Goal: Transaction & Acquisition: Purchase product/service

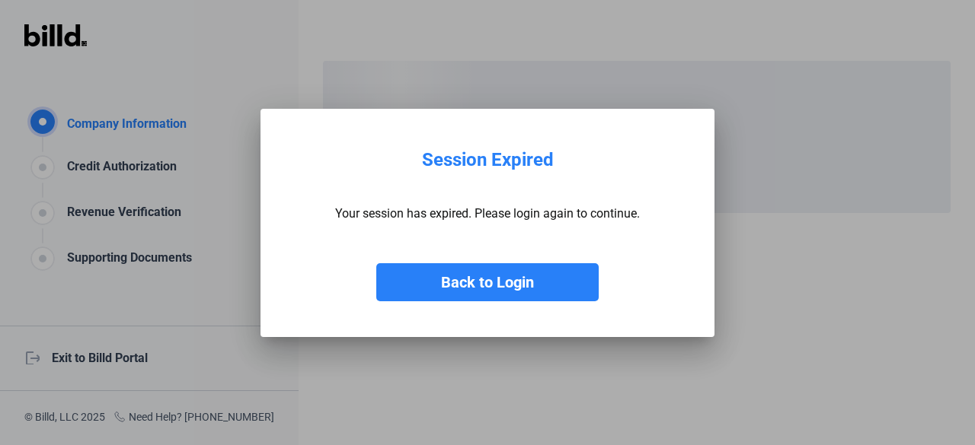
click at [530, 280] on button "Back to Login" at bounding box center [487, 282] width 222 height 38
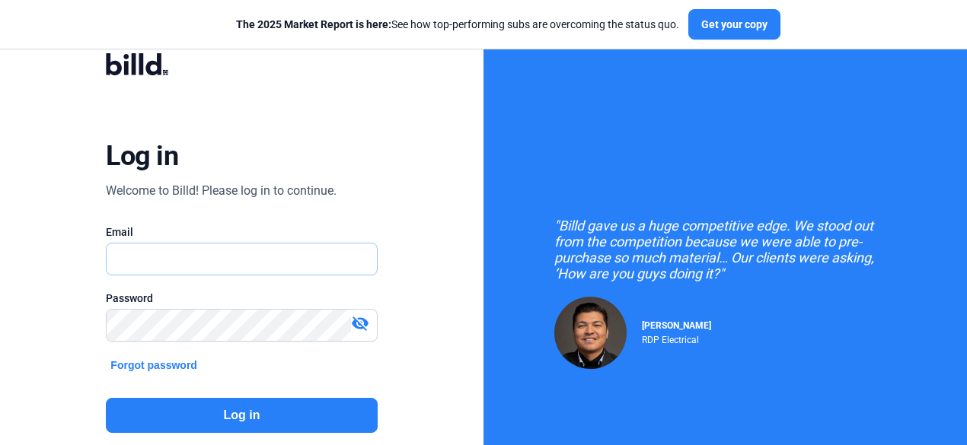
click at [204, 251] on input "text" at bounding box center [234, 259] width 254 height 31
click at [205, 254] on input "text" at bounding box center [242, 259] width 270 height 31
type input "[EMAIL_ADDRESS][DOMAIN_NAME]"
click at [368, 325] on mat-icon "visibility_off" at bounding box center [360, 324] width 18 height 18
click at [292, 410] on button "Log in" at bounding box center [241, 415] width 271 height 35
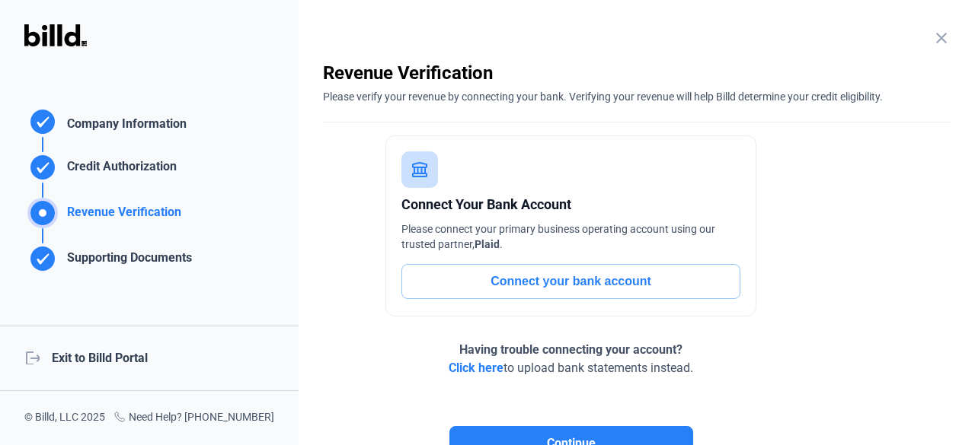
click at [142, 356] on div "logout Exit to Billd Portal" at bounding box center [149, 358] width 299 height 65
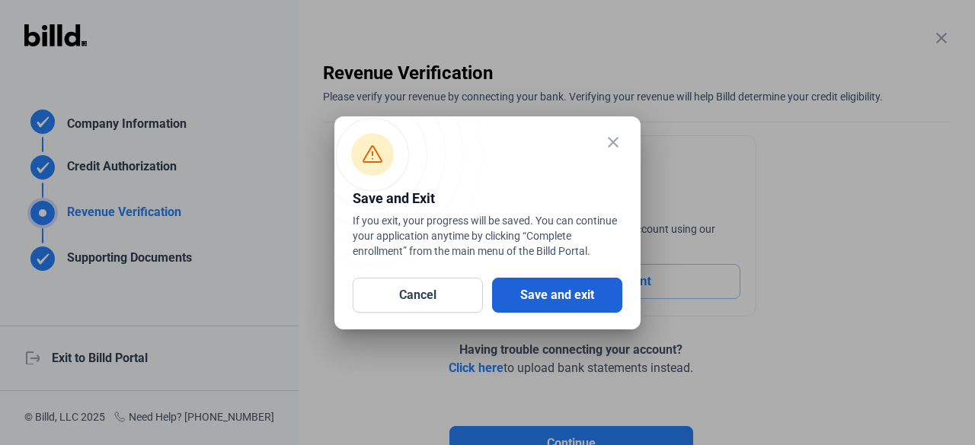
click at [551, 293] on button "Save and exit" at bounding box center [557, 295] width 130 height 35
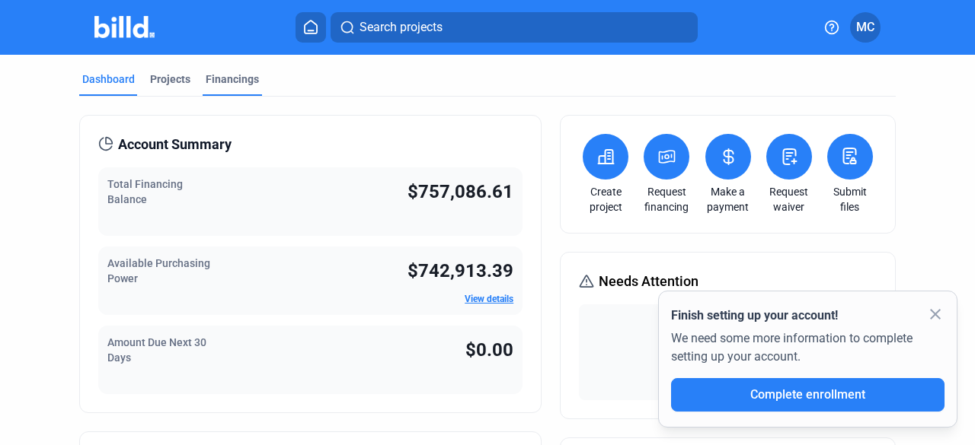
click at [231, 81] on div "Financings" at bounding box center [232, 79] width 53 height 15
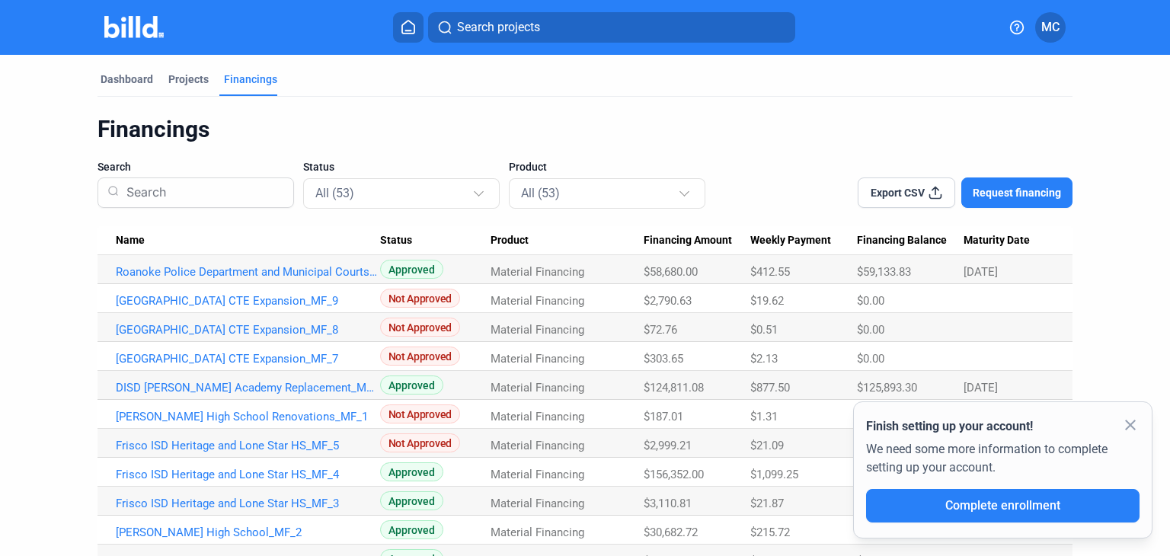
click at [974, 424] on mat-icon "close" at bounding box center [1130, 425] width 18 height 18
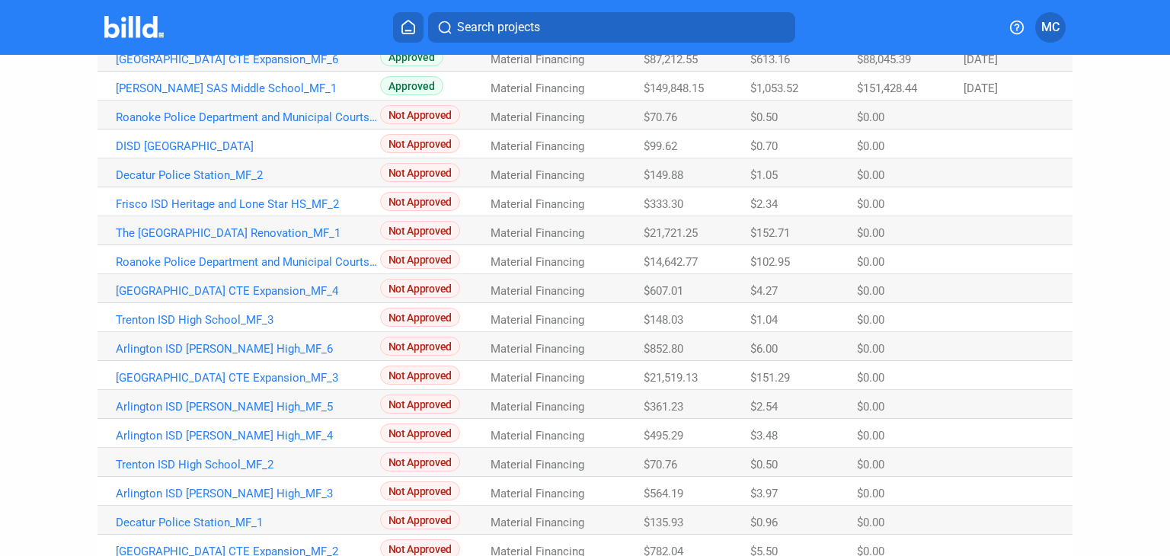
scroll to position [934, 0]
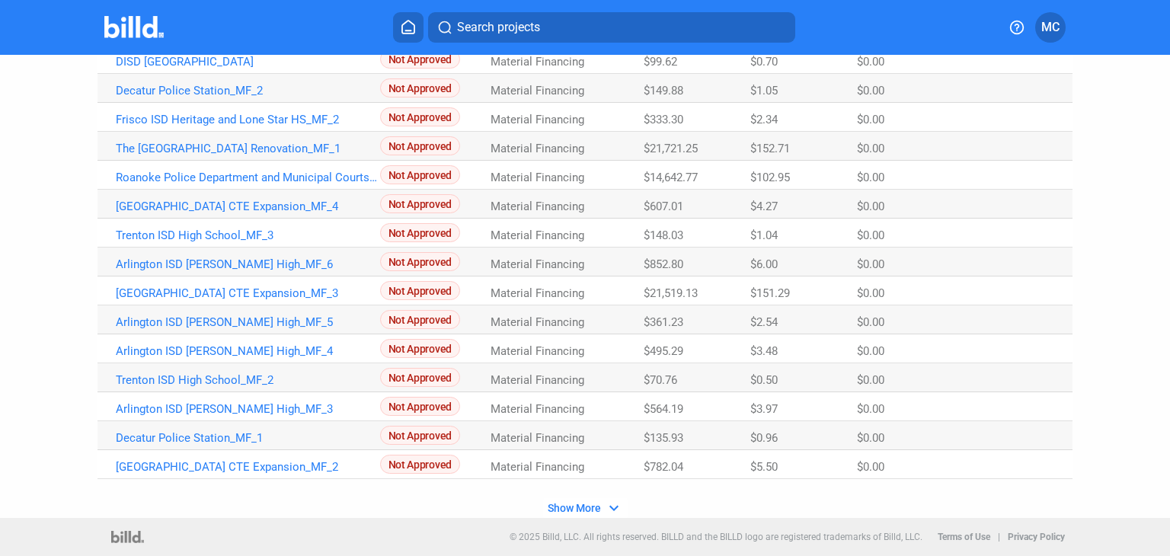
click at [609, 445] on mat-icon "expand_more" at bounding box center [614, 508] width 18 height 18
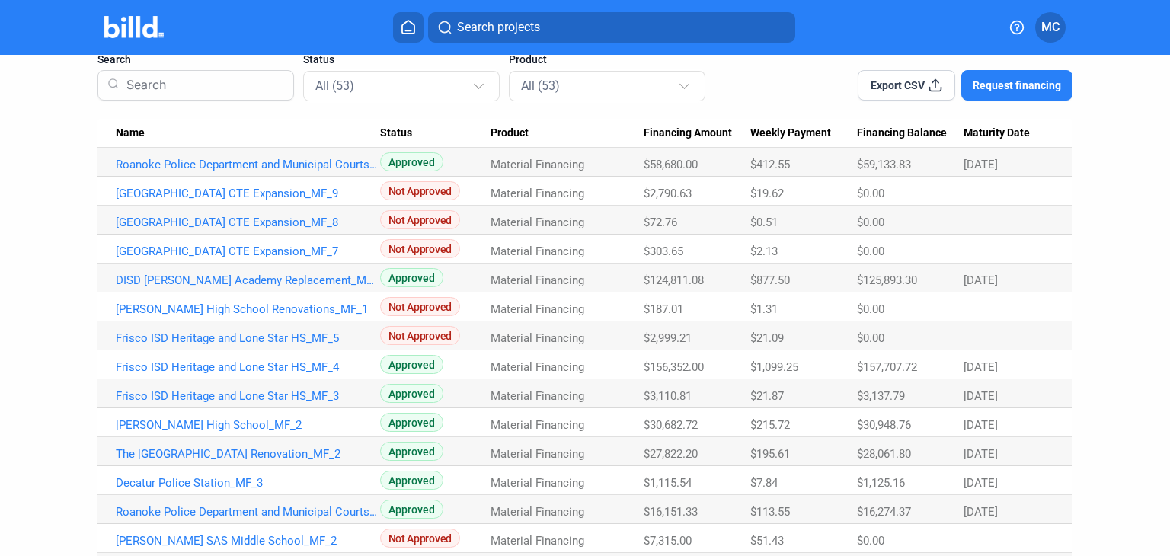
scroll to position [0, 0]
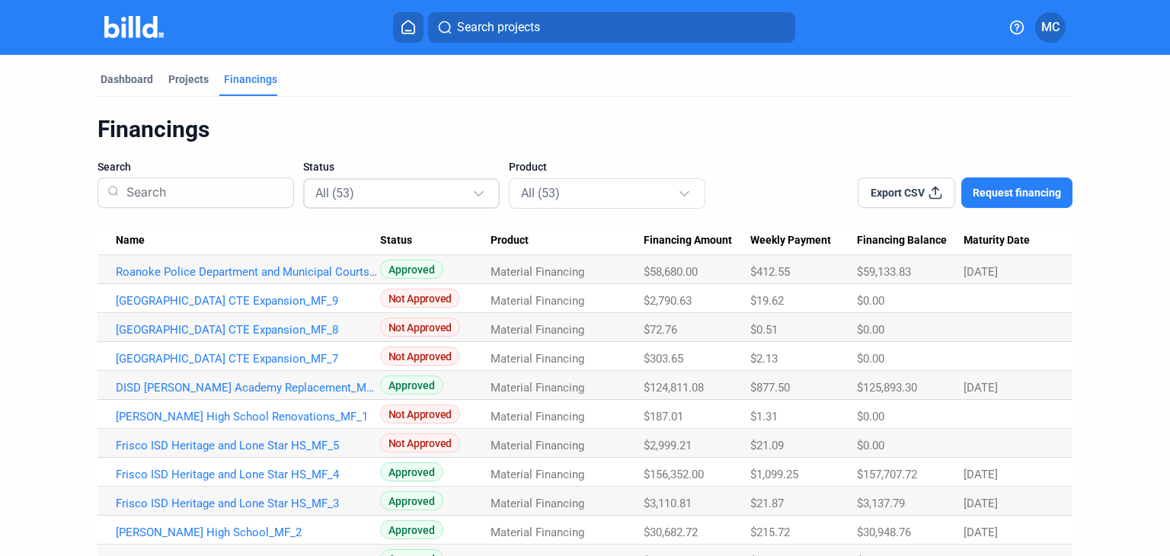
click at [467, 194] on div "All (53)" at bounding box center [393, 193] width 157 height 20
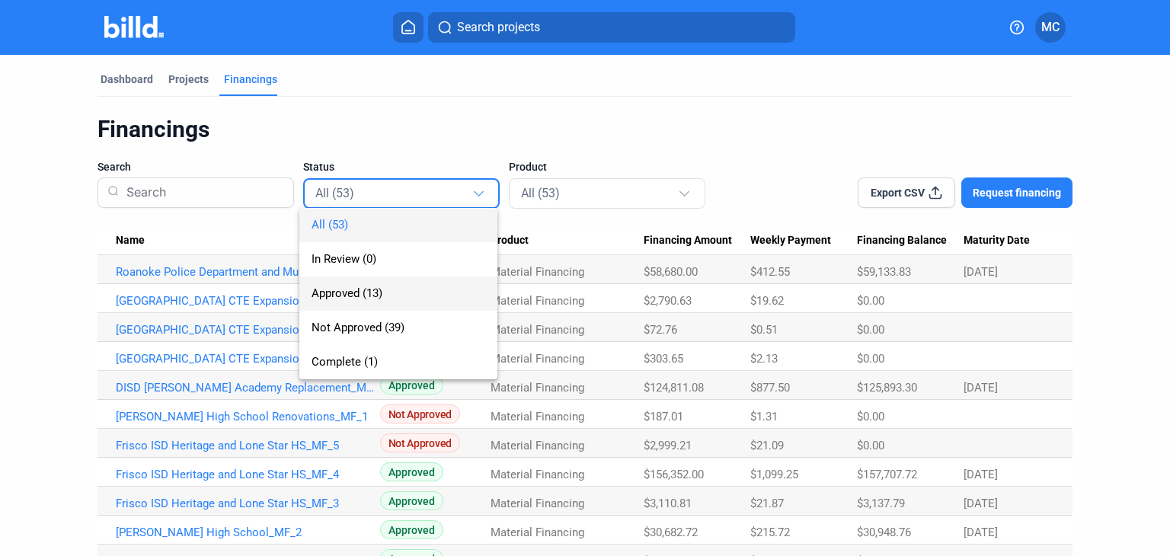
click at [378, 289] on span "Approved (13)" at bounding box center [346, 293] width 71 height 14
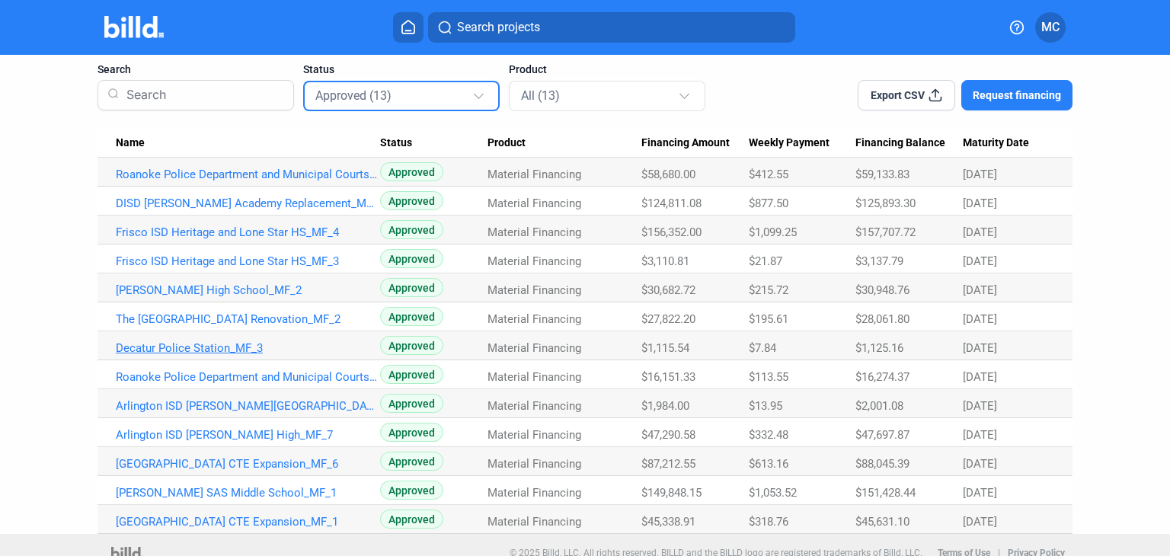
scroll to position [113, 0]
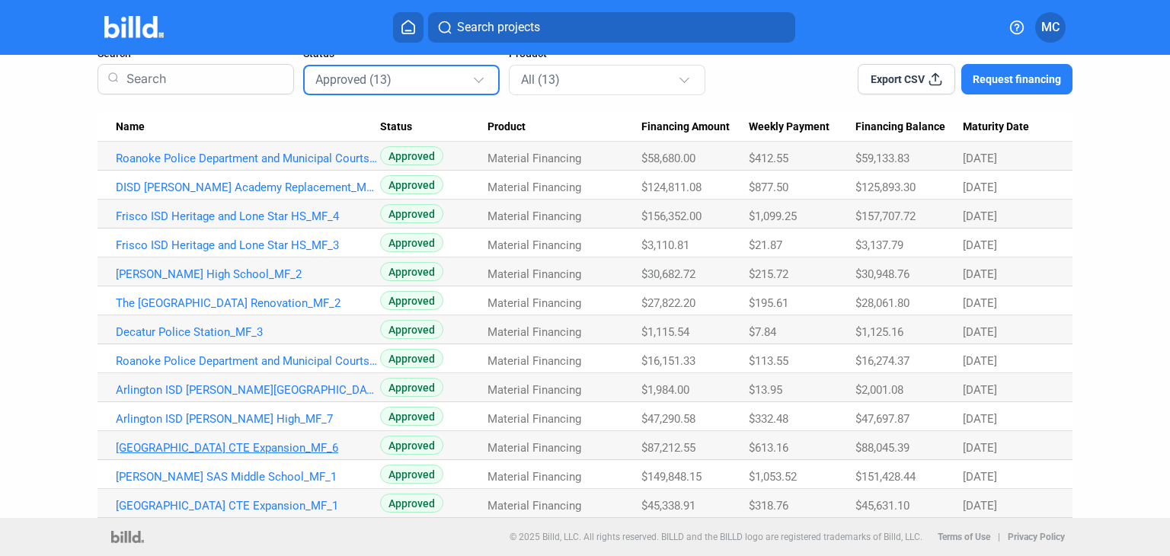
click at [216, 165] on link "[GEOGRAPHIC_DATA] CTE Expansion_MF_6" at bounding box center [248, 159] width 264 height 14
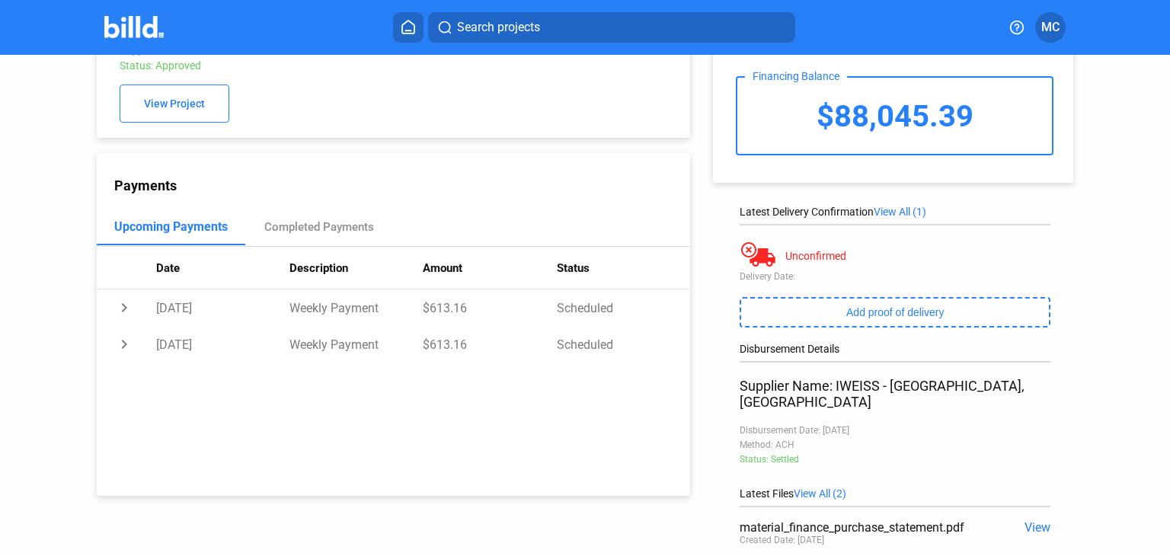
scroll to position [230, 0]
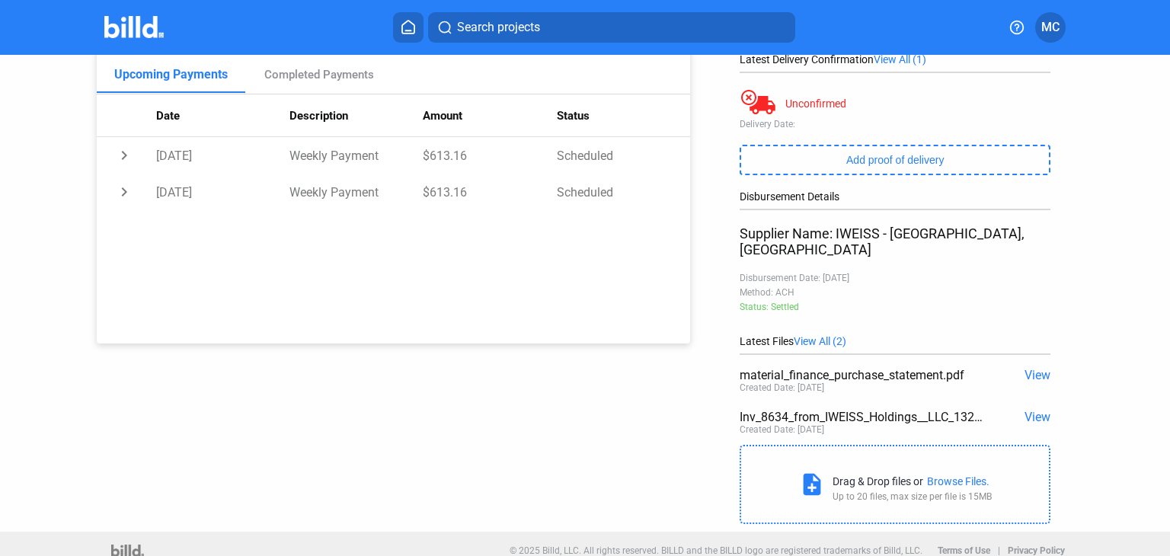
click at [974, 368] on span "View" at bounding box center [1037, 375] width 26 height 14
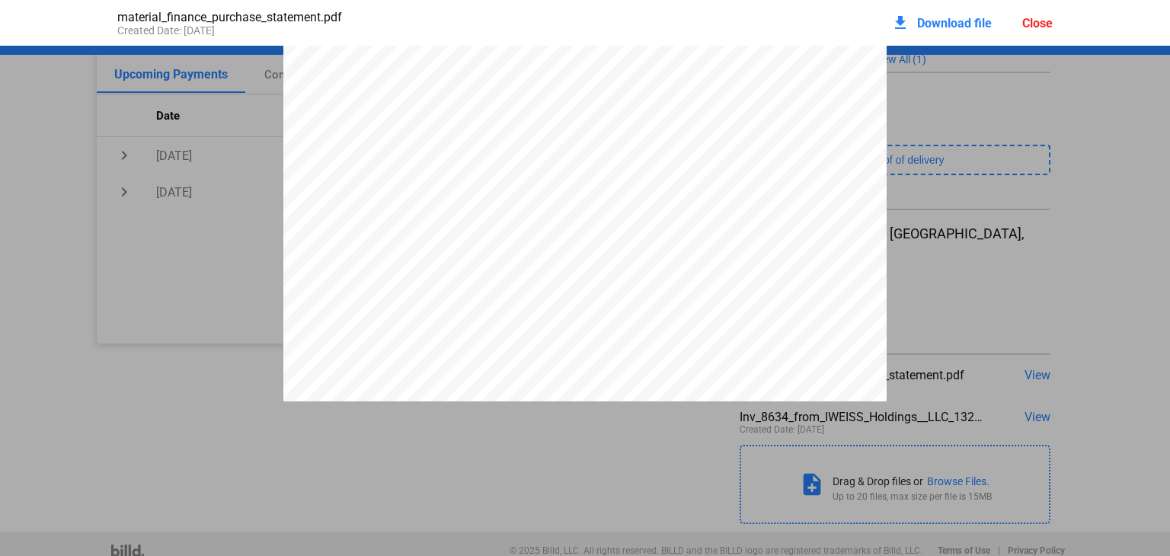
scroll to position [0, 0]
click at [664, 445] on pdf-viewer "PURCHASE STATEMENT This PURCHASE STATEMENT is being executed and delivered purs…" at bounding box center [585, 268] width 1170 height 445
click at [65, 23] on div "material_finance_purchase_statement.pdf Created Date: [DATE] download Download …" at bounding box center [585, 23] width 1170 height 46
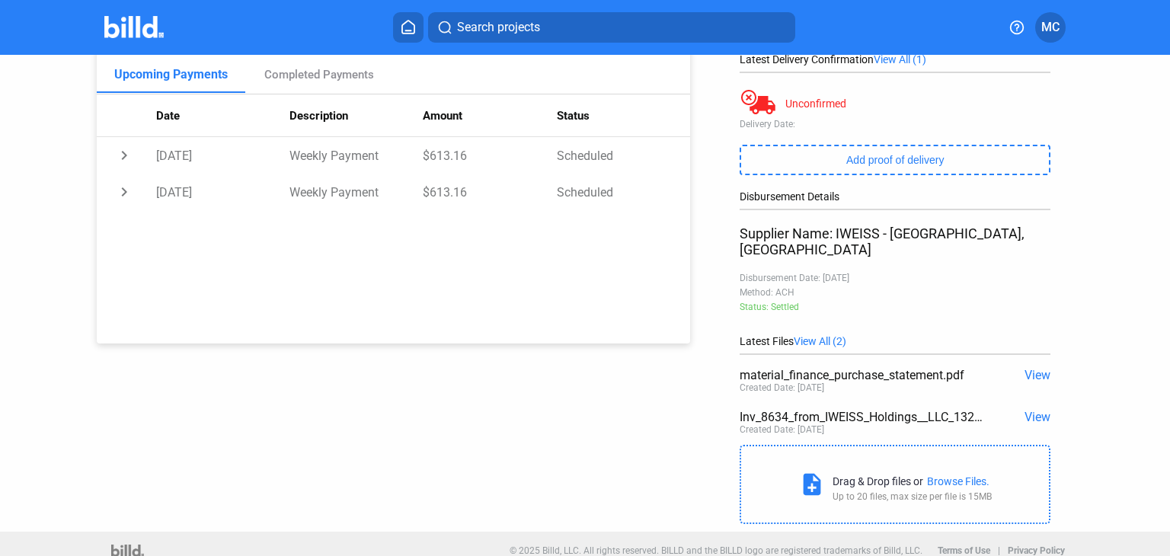
click at [974, 410] on span "View" at bounding box center [1037, 417] width 26 height 14
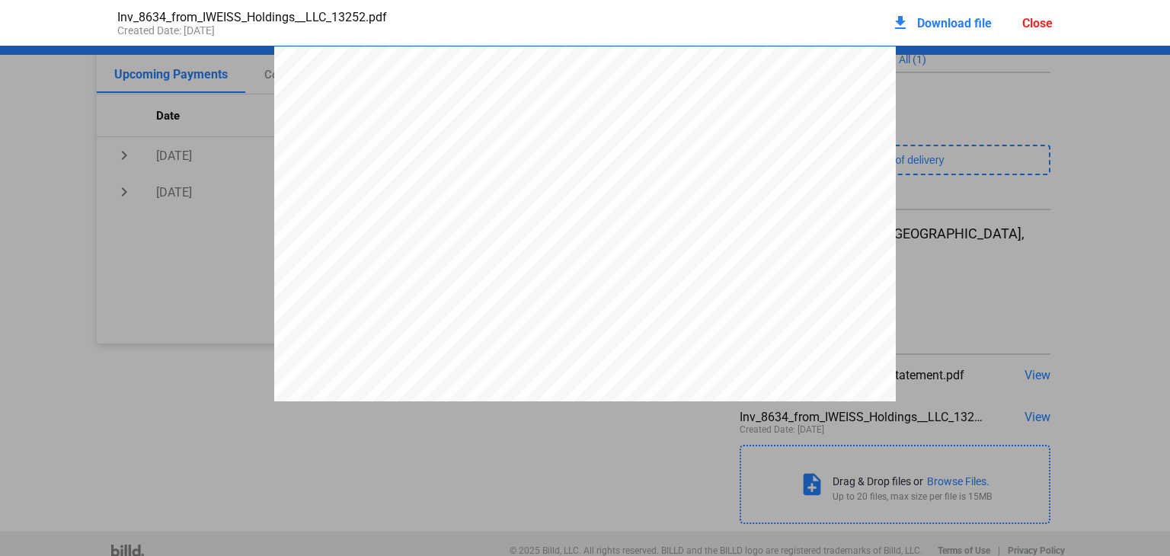
scroll to position [8, 0]
click at [46, 26] on div "Inv_8634_from_IWEISS_Holdings__LLC_13252.pdf Created Date: [DATE] download Down…" at bounding box center [585, 23] width 1170 height 46
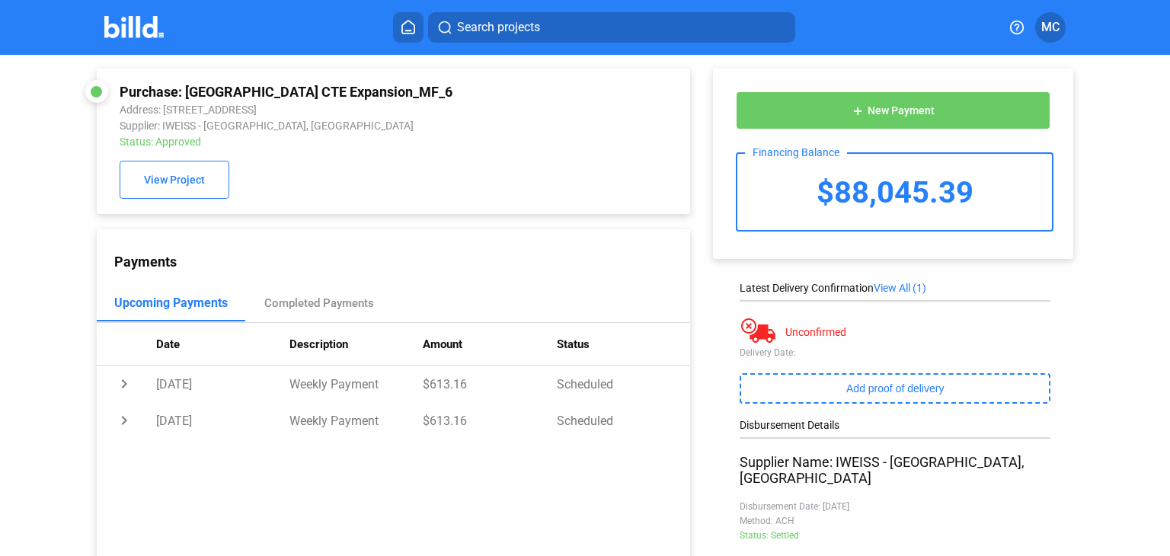
scroll to position [78, 0]
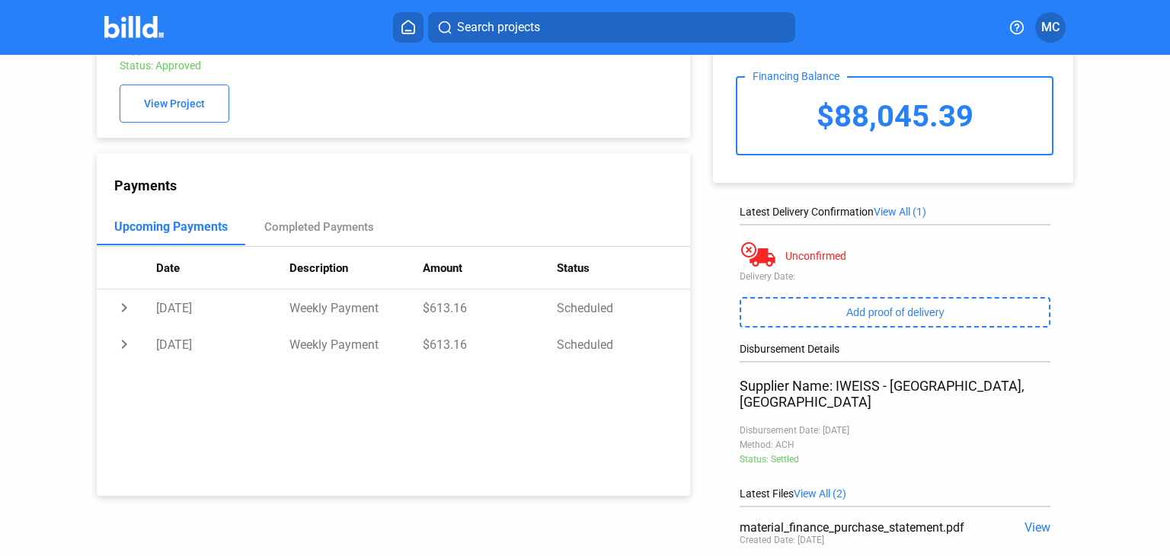
click at [896, 213] on span "View All (1)" at bounding box center [899, 212] width 53 height 12
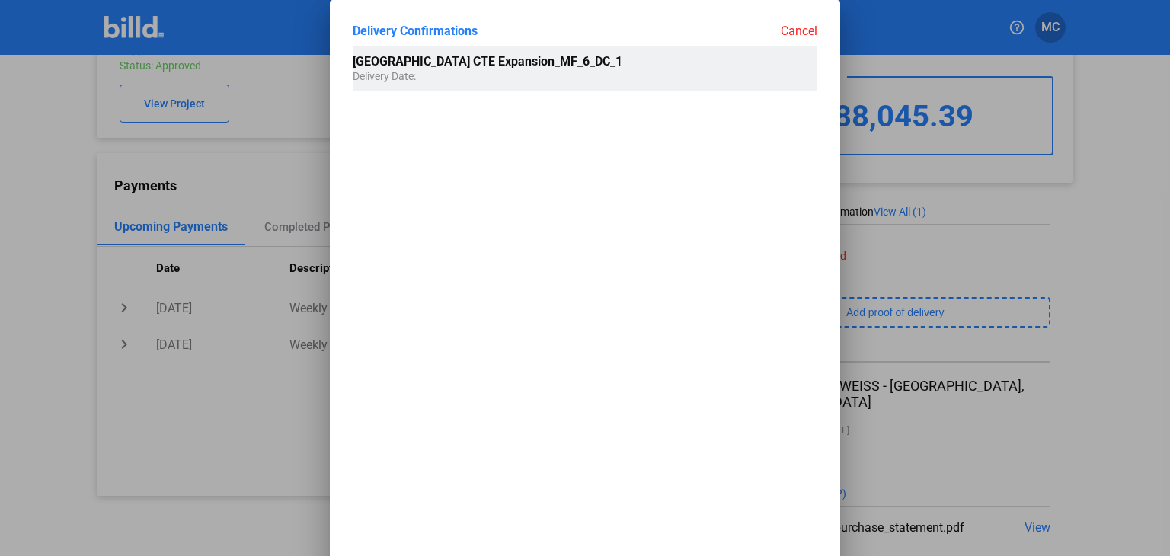
click at [442, 59] on span "[GEOGRAPHIC_DATA] CTE Expansion_MF_6_DC_1" at bounding box center [488, 61] width 270 height 14
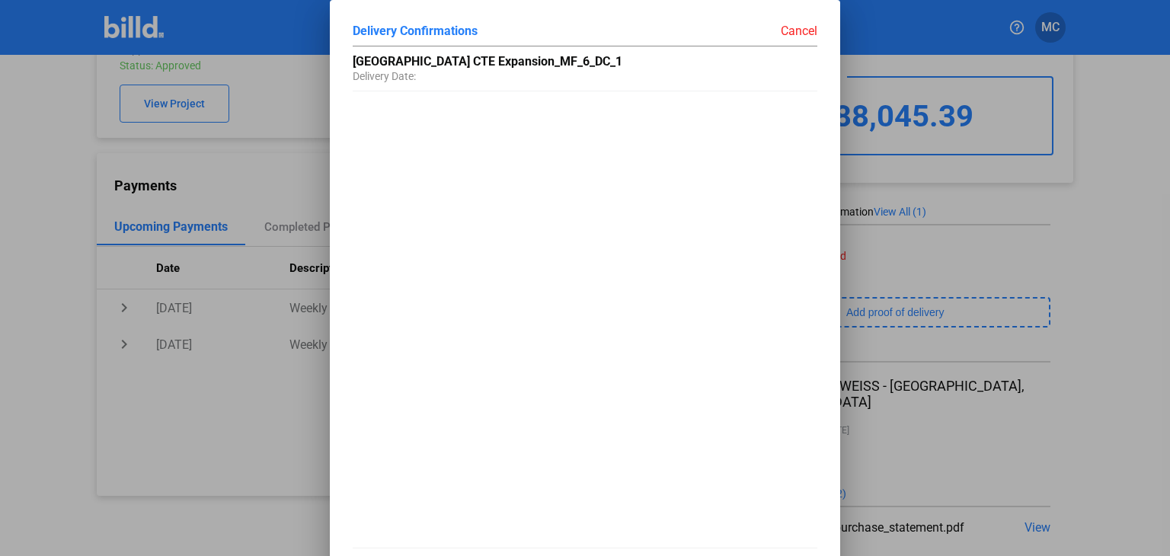
click at [802, 30] on div "Cancel" at bounding box center [701, 30] width 232 height 15
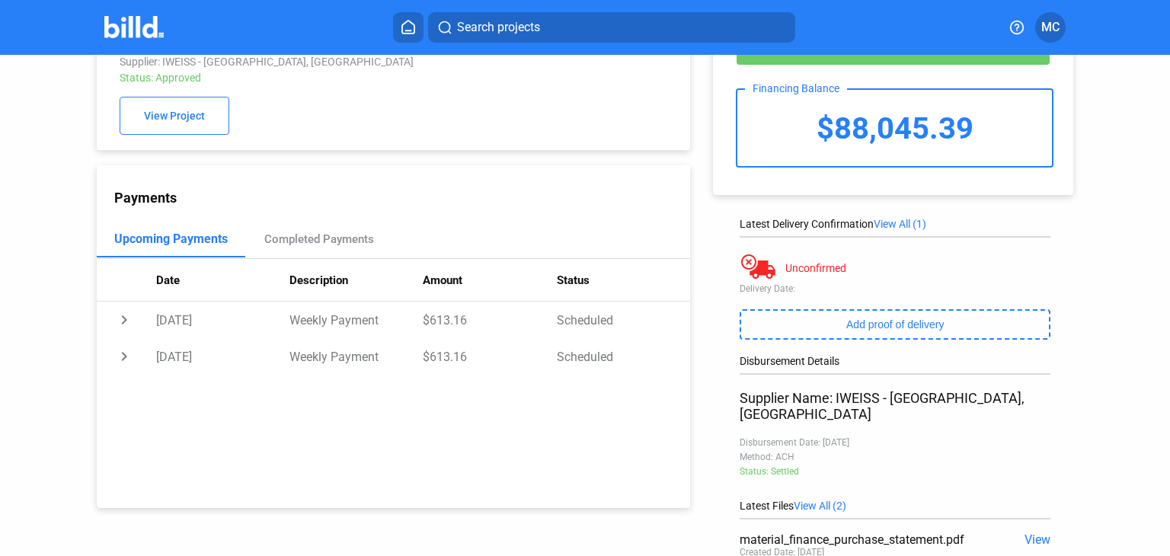
scroll to position [228, 0]
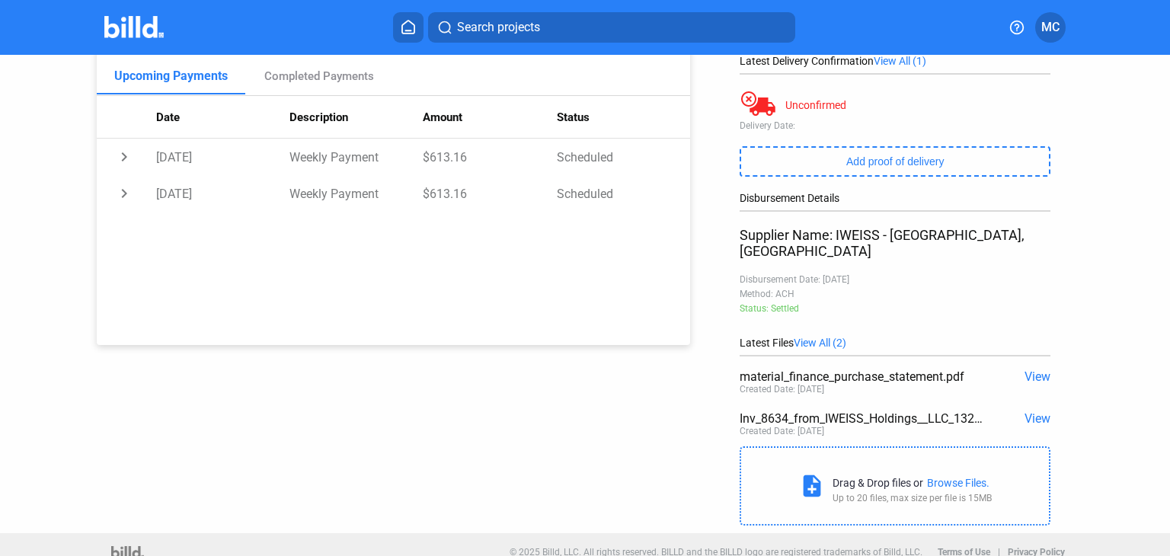
click at [812, 337] on span "View All (2)" at bounding box center [819, 343] width 53 height 12
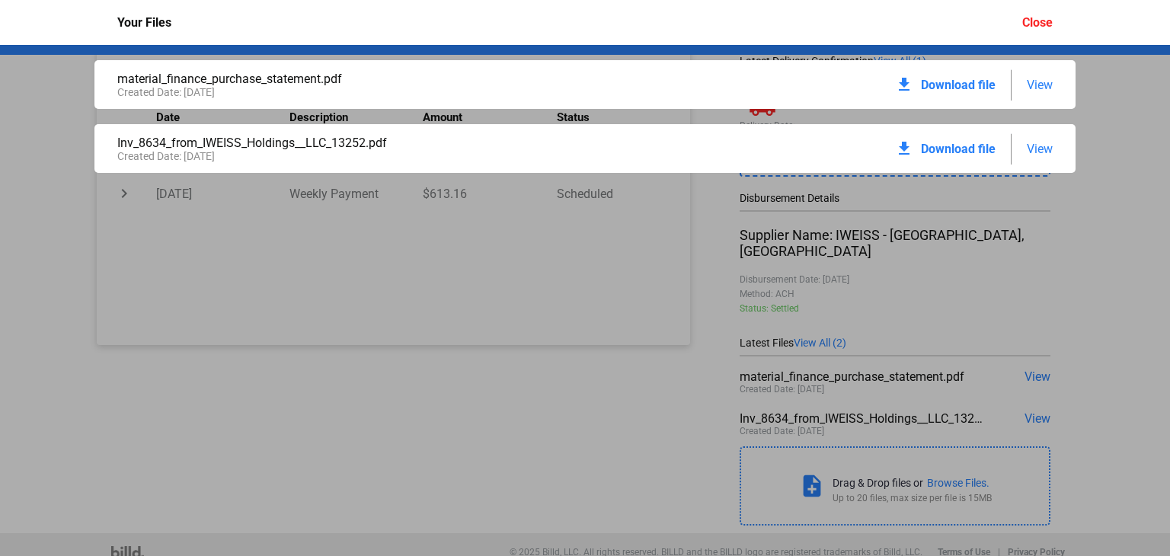
click at [812, 327] on div "material_finance_purchase_statement.pdf Created Date: [DATE] download Download …" at bounding box center [585, 300] width 1170 height 511
click at [85, 27] on div "Your Files Close" at bounding box center [585, 22] width 1170 height 45
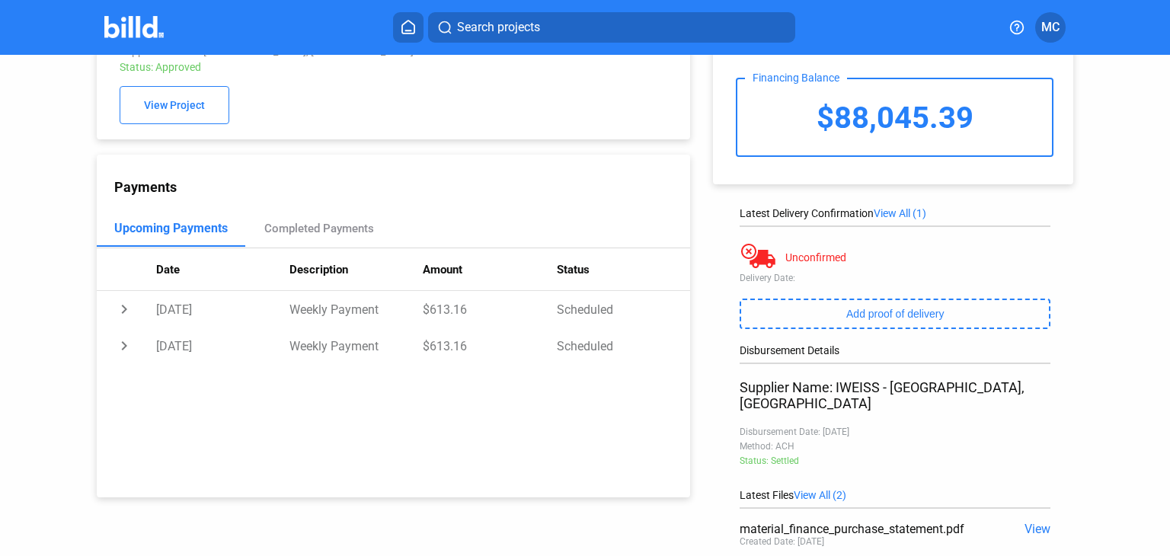
scroll to position [0, 0]
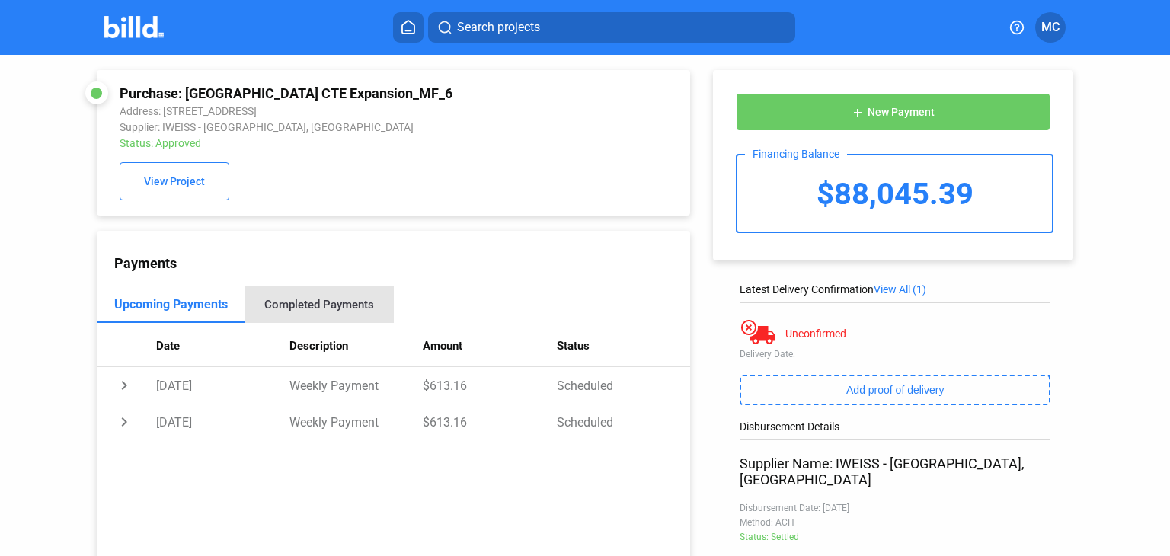
click at [359, 301] on div "Completed Payments" at bounding box center [319, 305] width 110 height 14
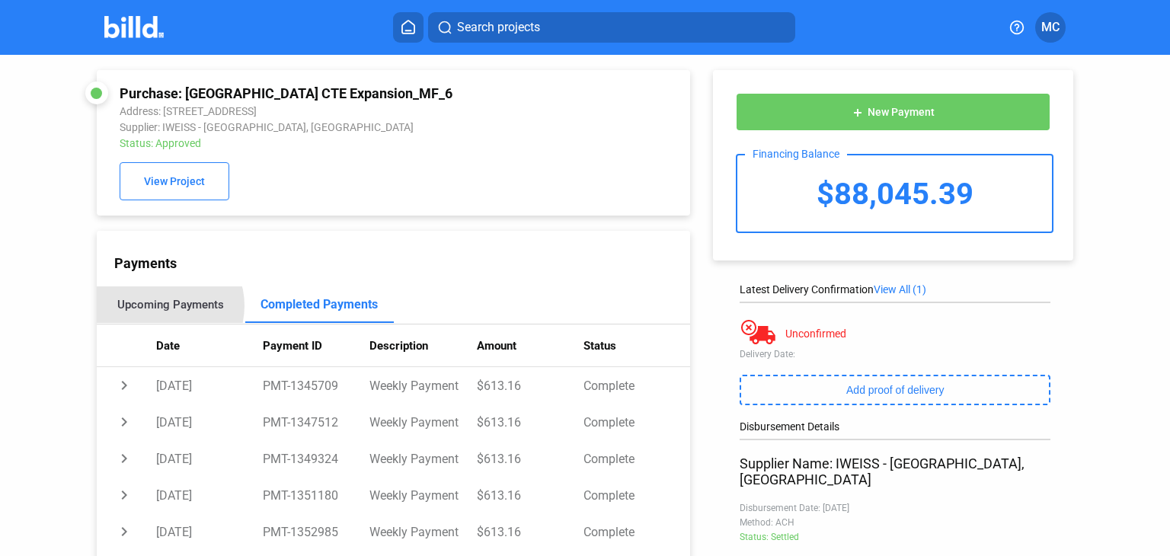
click at [161, 308] on div "Upcoming Payments" at bounding box center [170, 305] width 107 height 14
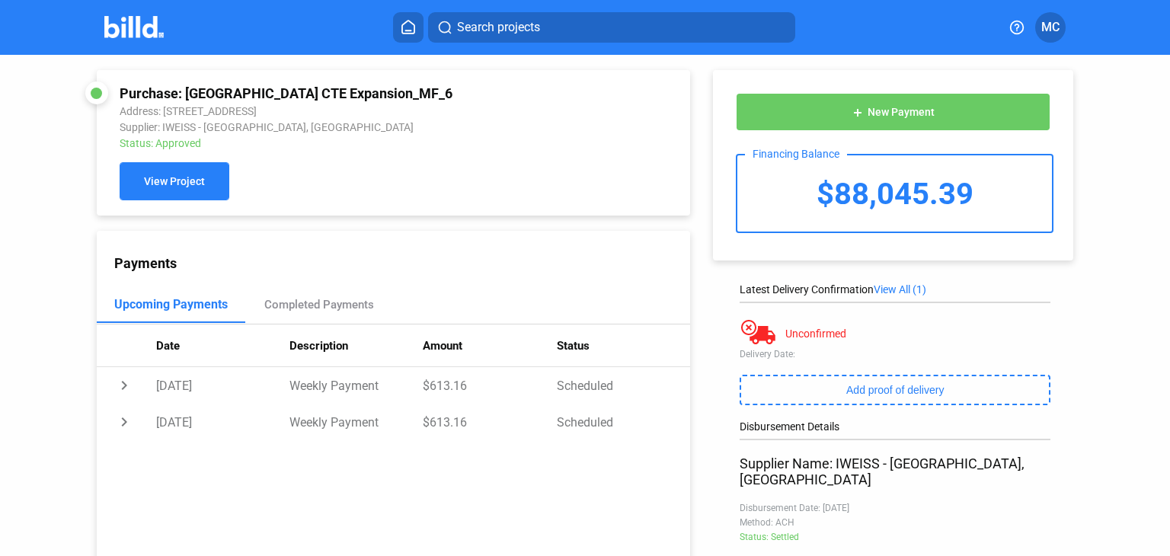
click at [187, 184] on span "View Project" at bounding box center [174, 182] width 61 height 12
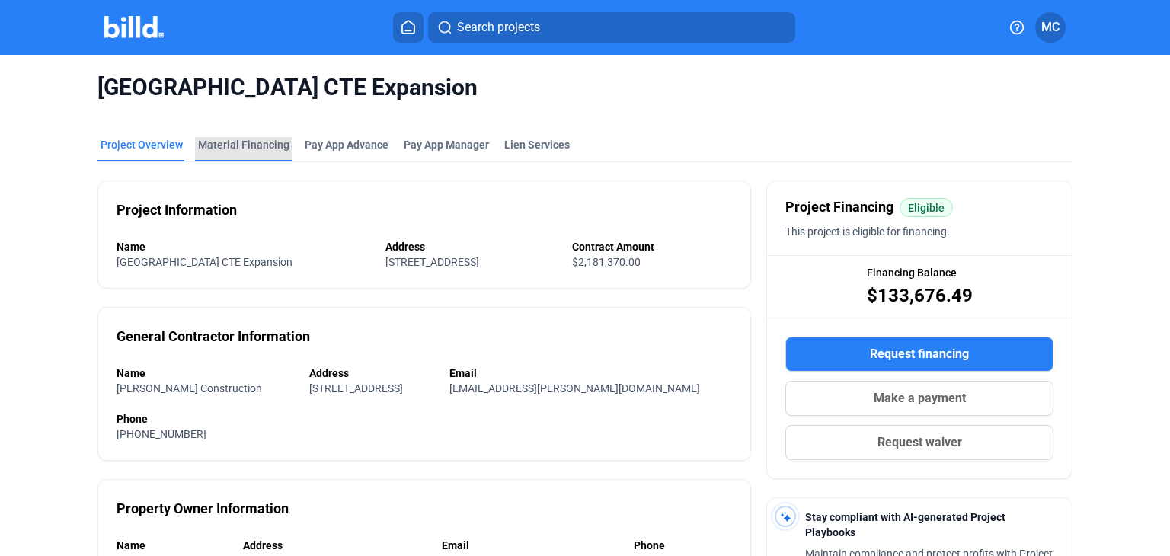
click at [244, 145] on div "Material Financing" at bounding box center [243, 144] width 91 height 15
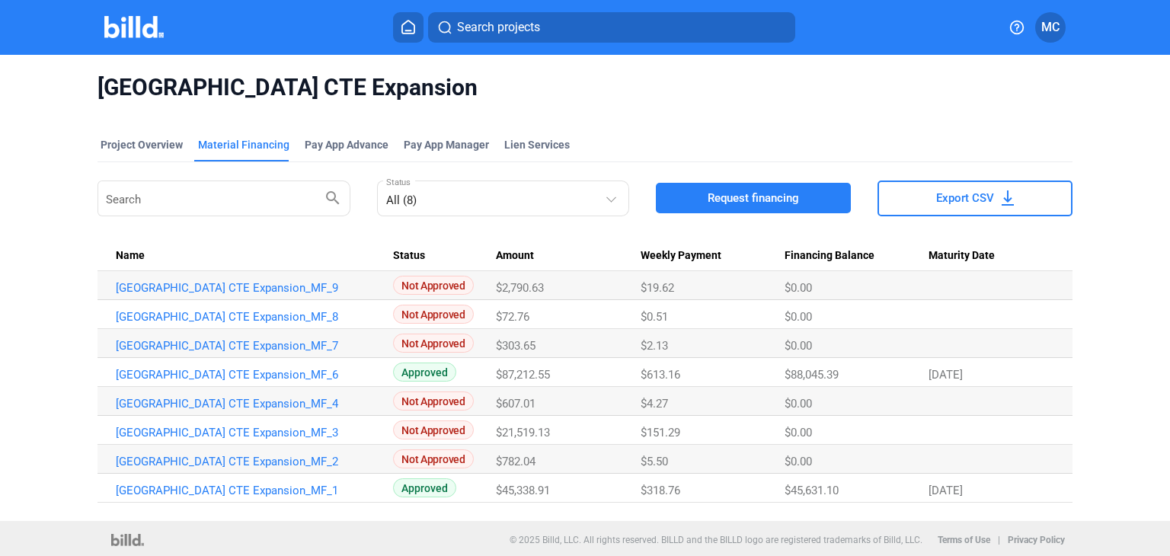
scroll to position [3, 0]
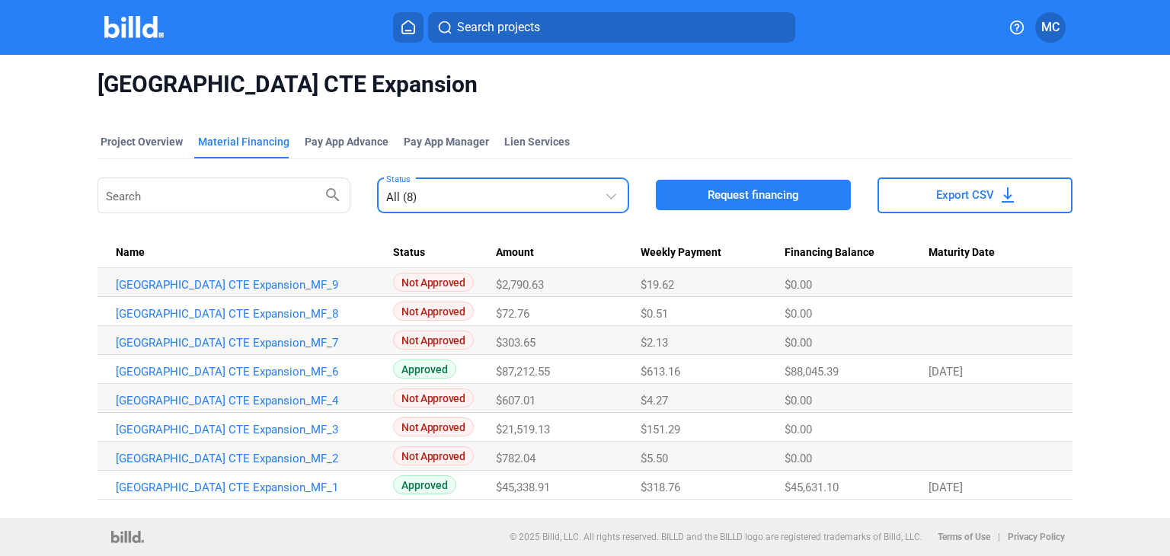
click at [549, 199] on div "All (8)" at bounding box center [495, 194] width 219 height 21
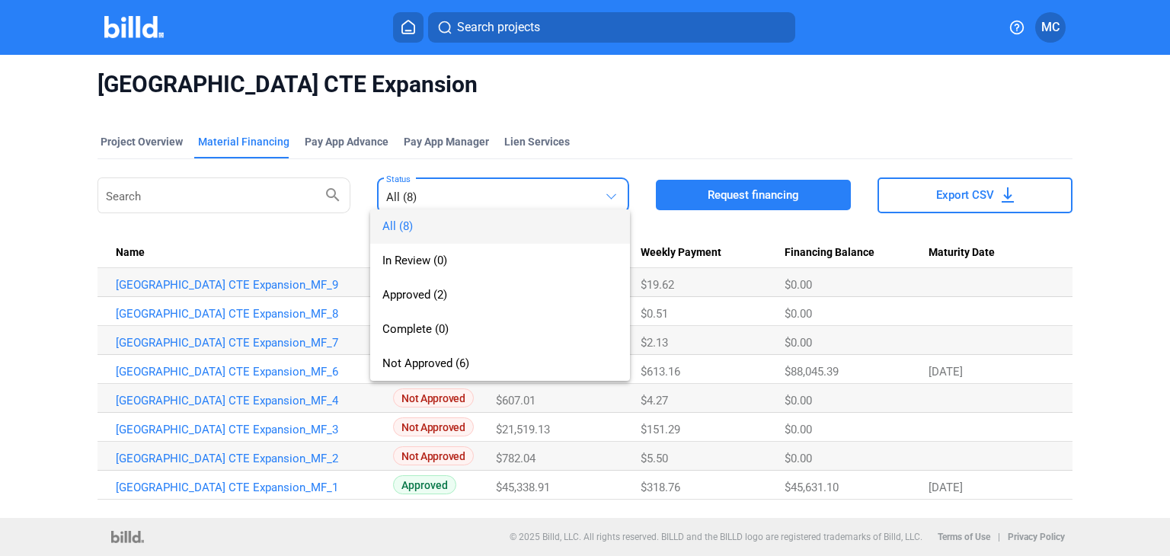
click at [549, 199] on div "All (8) In Review (0) Approved (2) Complete (0) Not Approved (6)" at bounding box center [488, 280] width 236 height 202
click at [647, 430] on div at bounding box center [585, 278] width 1170 height 556
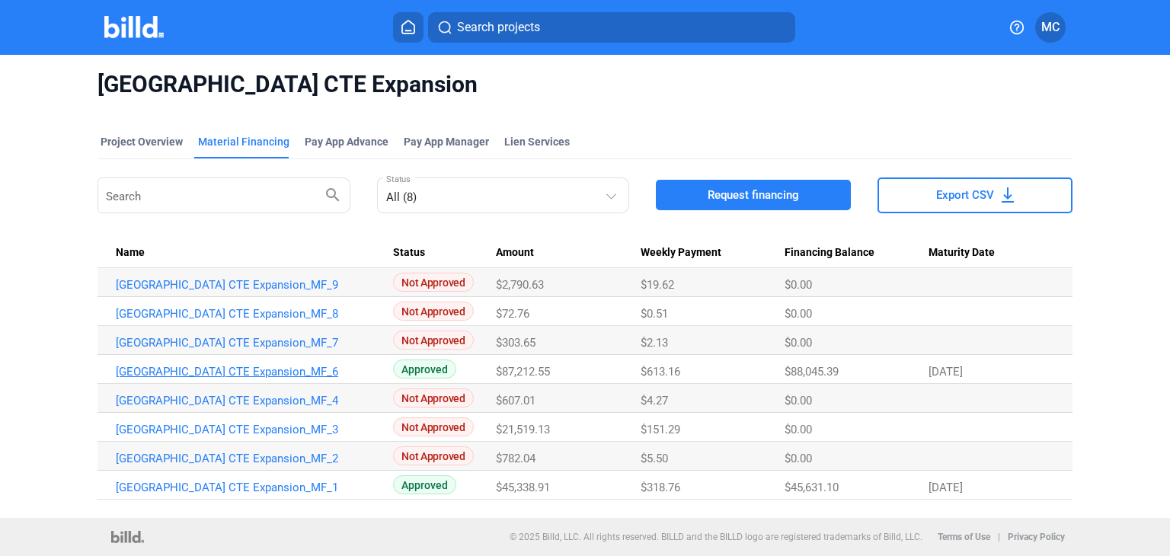
click at [246, 292] on link "[GEOGRAPHIC_DATA] CTE Expansion_MF_6" at bounding box center [248, 285] width 264 height 14
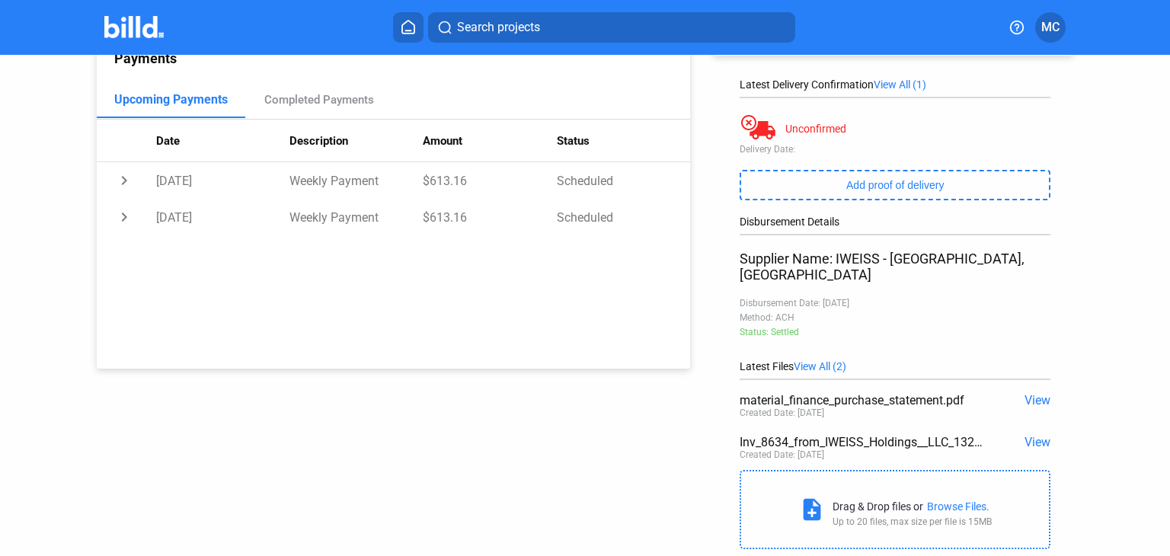
scroll to position [230, 0]
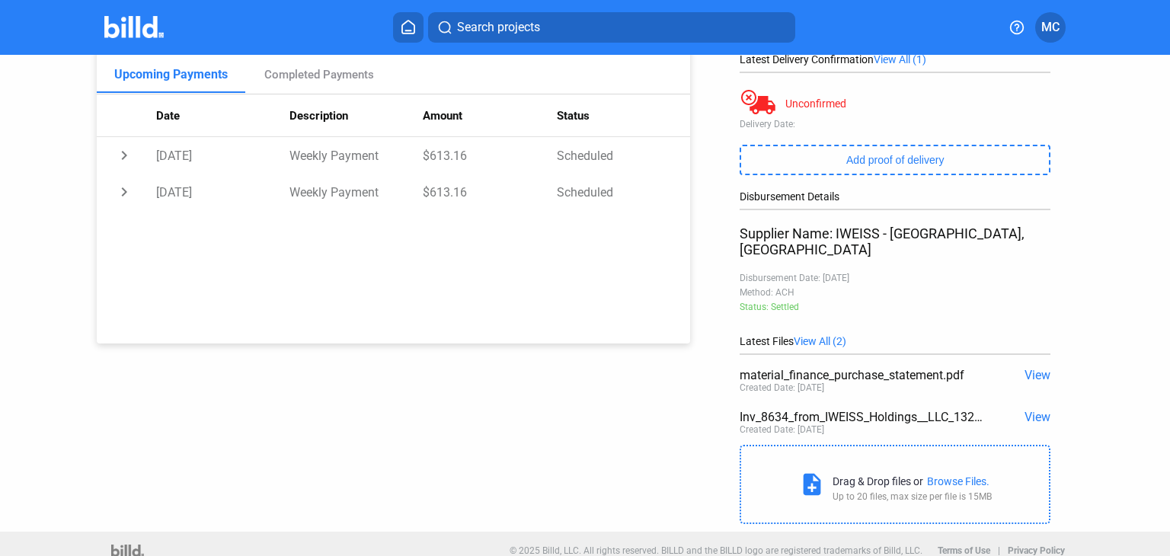
click at [974, 368] on span "View" at bounding box center [1037, 375] width 26 height 14
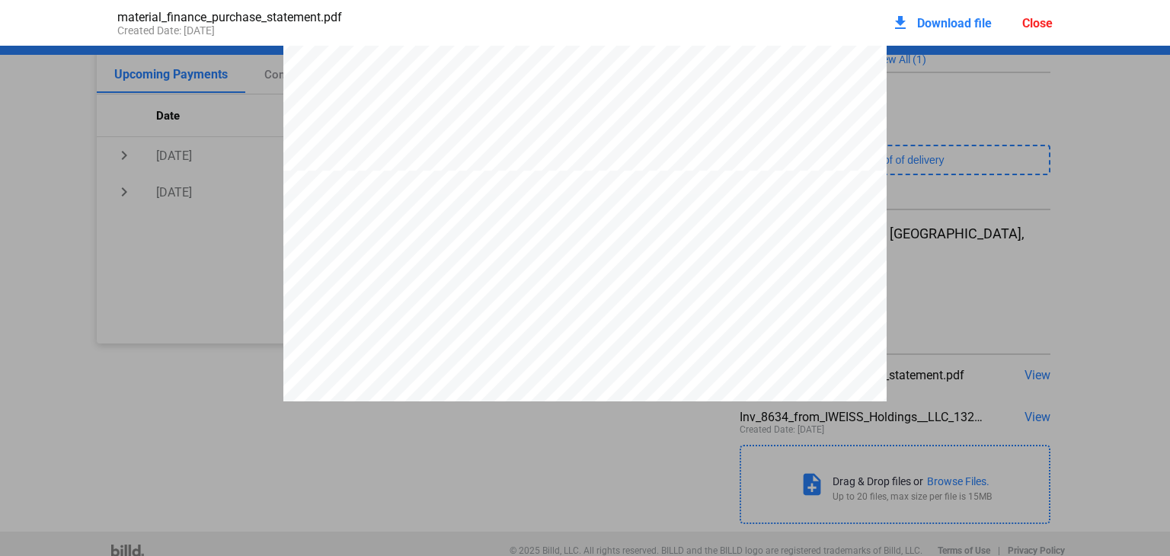
scroll to position [685, 0]
drag, startPoint x: 737, startPoint y: 413, endPoint x: 674, endPoint y: 411, distance: 63.2
click at [674, 411] on pdf-viewer "PURCHASE STATEMENT This PURCHASE STATEMENT is being executed and delivered purs…" at bounding box center [585, 268] width 1170 height 445
click at [76, 29] on div "material_finance_purchase_statement.pdf Created Date: [DATE] download Download …" at bounding box center [585, 23] width 1170 height 46
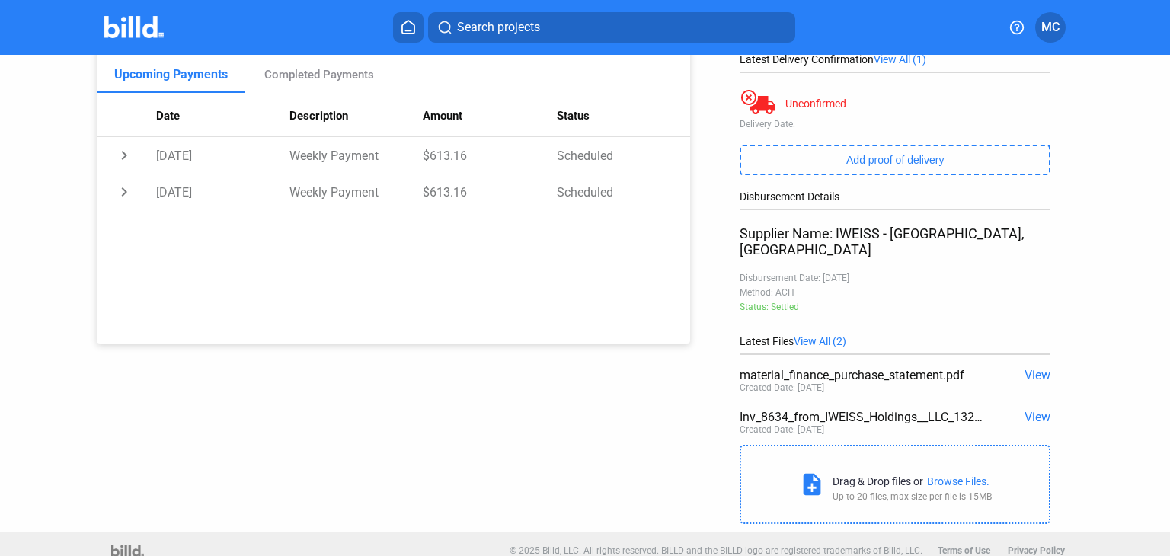
scroll to position [0, 0]
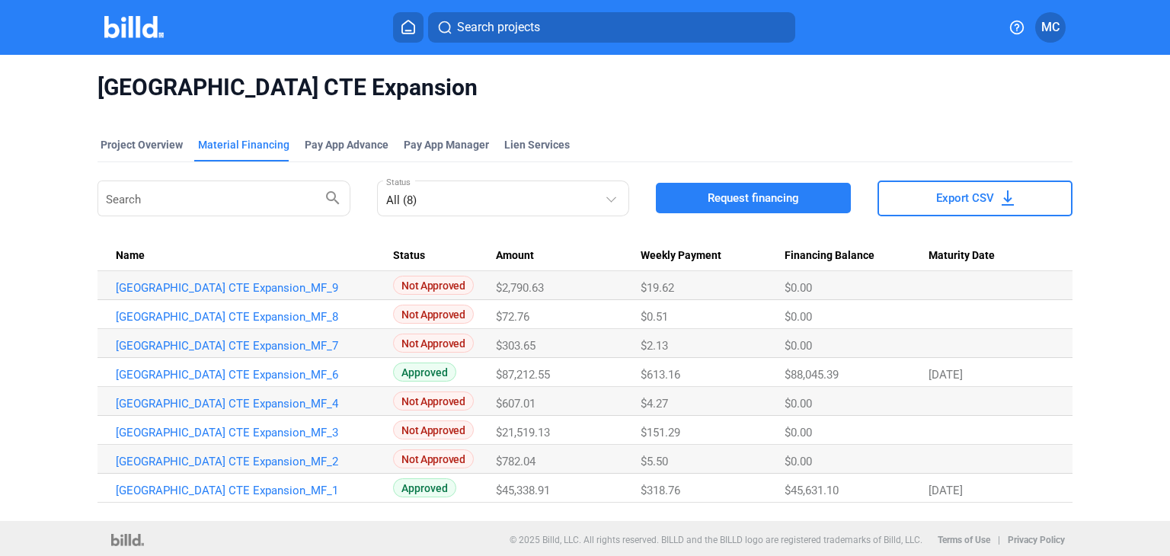
click at [974, 315] on div "[GEOGRAPHIC_DATA] CTE Expansion Project Overview Material Financing Pay App Adv…" at bounding box center [585, 288] width 1170 height 466
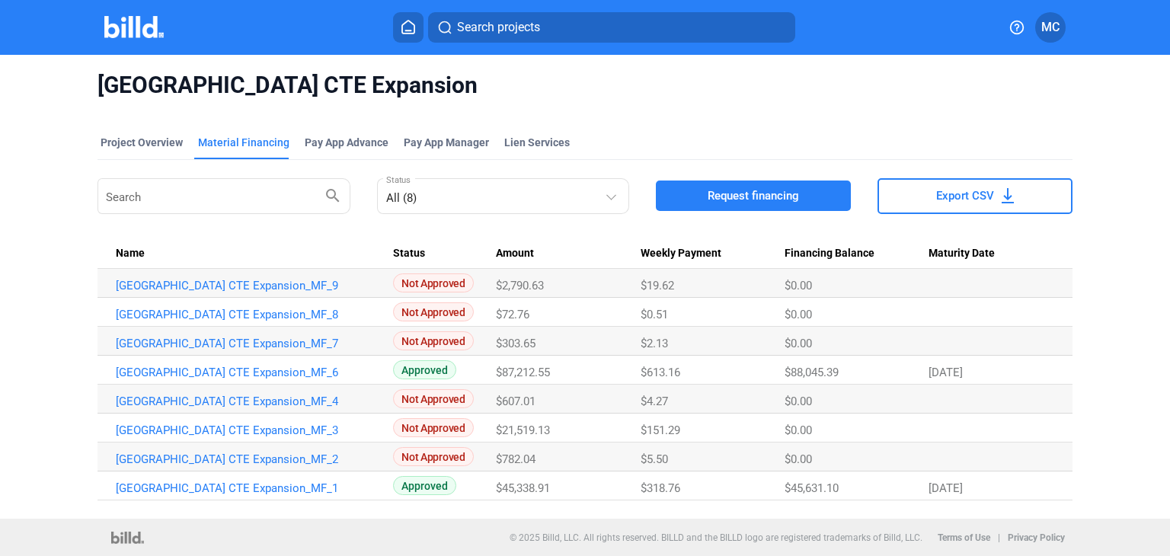
scroll to position [3, 0]
click at [702, 292] on div "$2.13" at bounding box center [712, 285] width 144 height 14
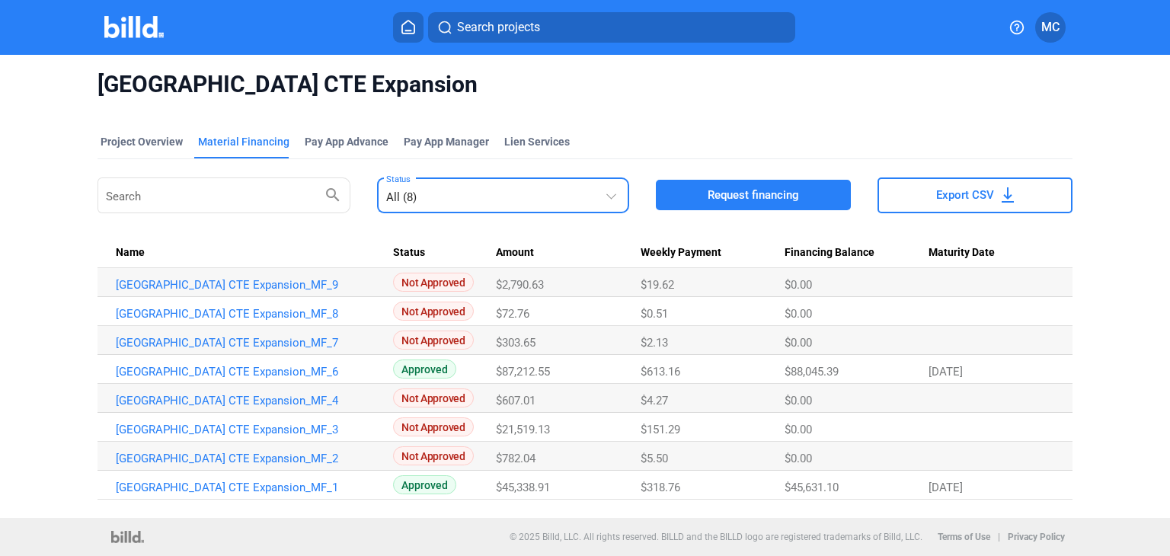
click at [583, 205] on div "All (8)" at bounding box center [504, 194] width 236 height 30
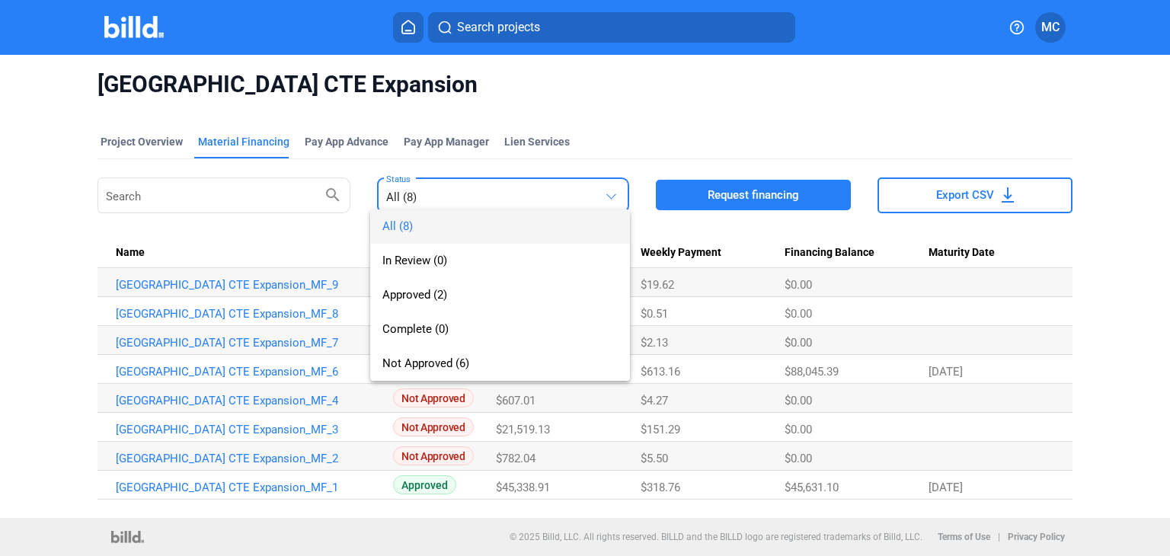
click at [583, 205] on div "All (8) In Review (0) Approved (2) Complete (0) Not Approved (6)" at bounding box center [488, 280] width 236 height 202
click at [972, 344] on div at bounding box center [585, 278] width 1170 height 556
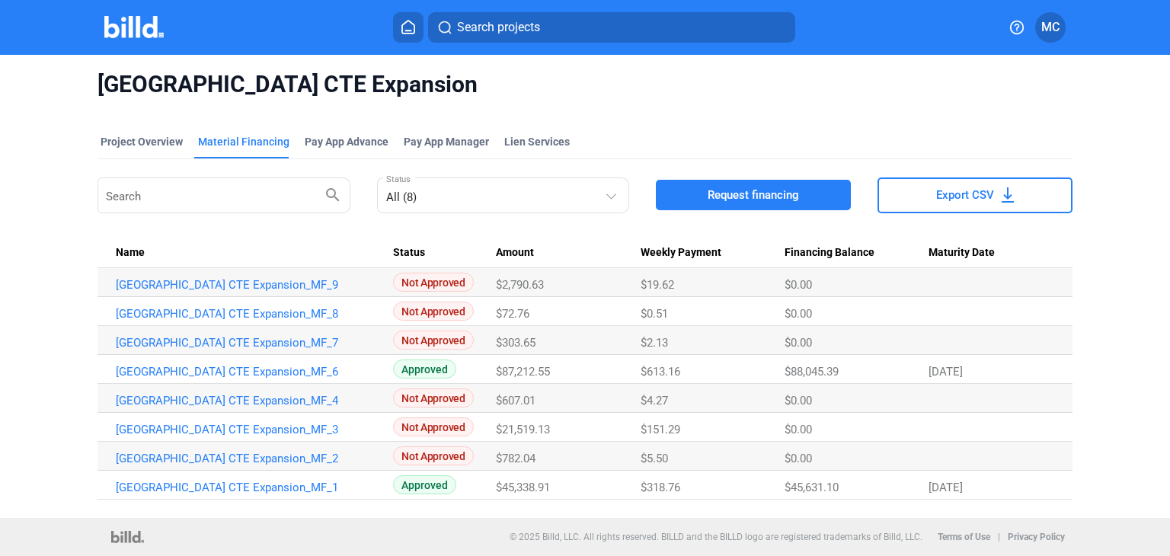
scroll to position [0, 0]
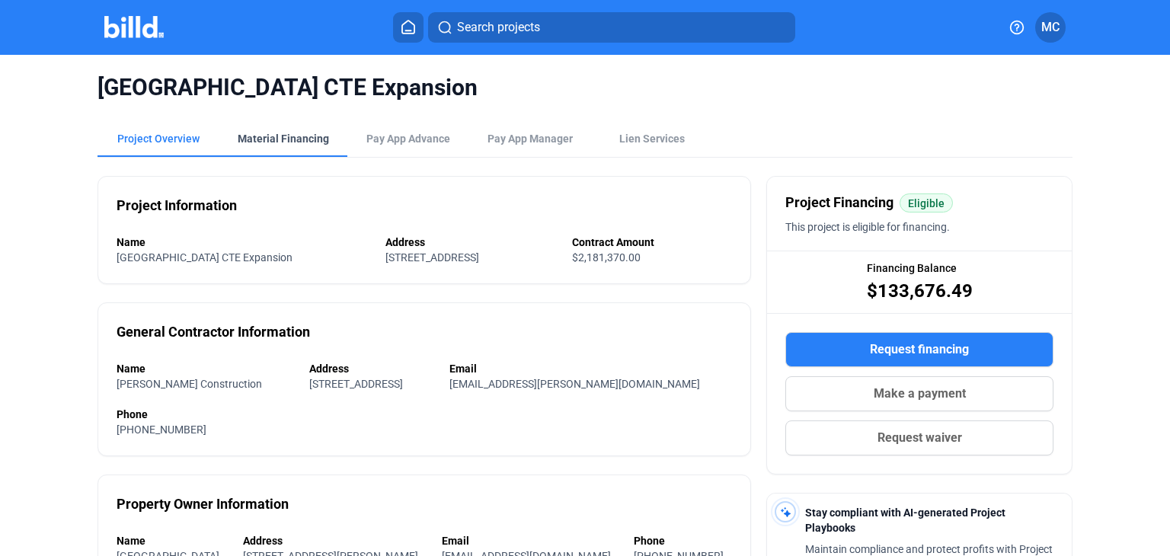
click at [274, 137] on div "Material Financing" at bounding box center [283, 138] width 91 height 15
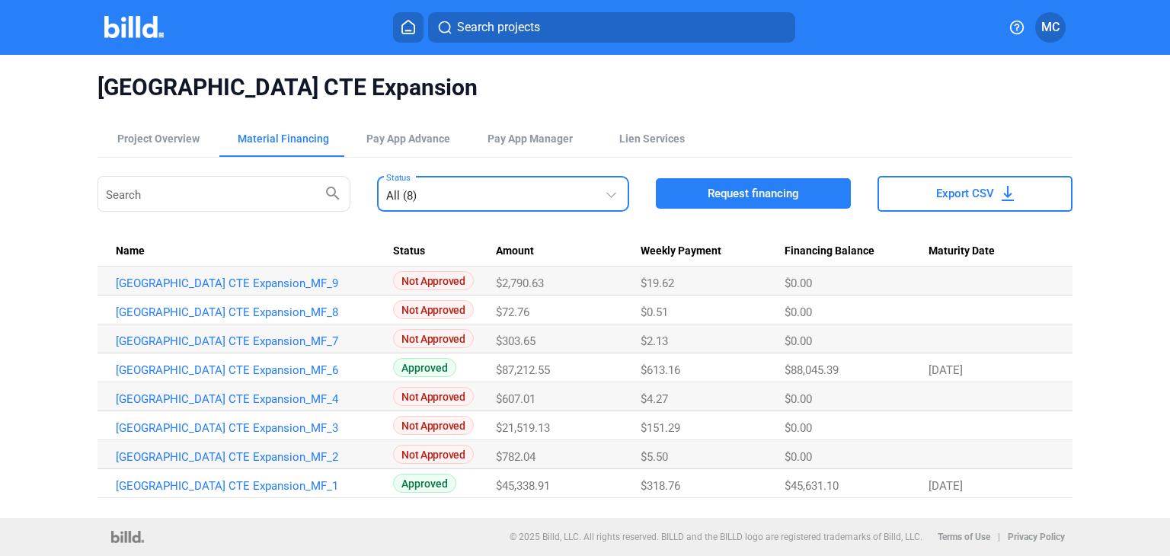
click at [533, 197] on div "All (8)" at bounding box center [495, 192] width 219 height 21
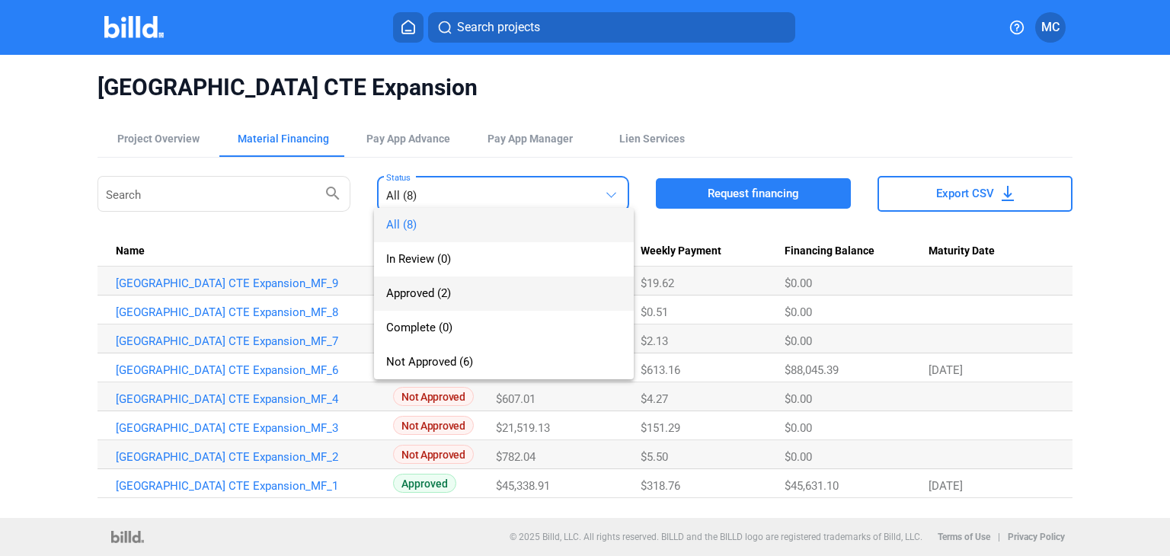
click at [453, 284] on span "Approved (2)" at bounding box center [504, 293] width 236 height 34
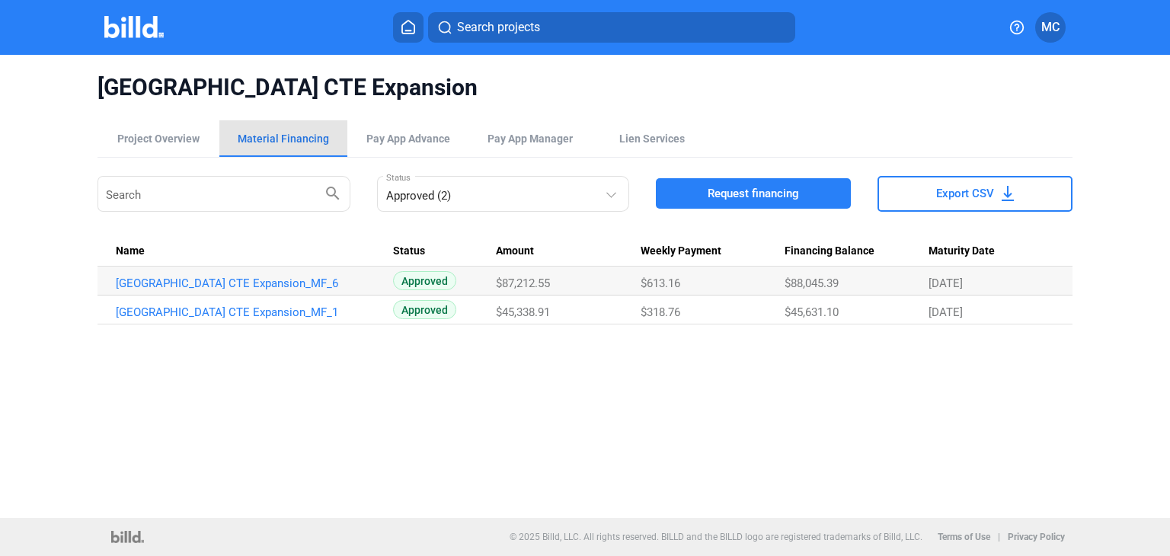
click at [308, 136] on div "Material Financing" at bounding box center [283, 138] width 91 height 15
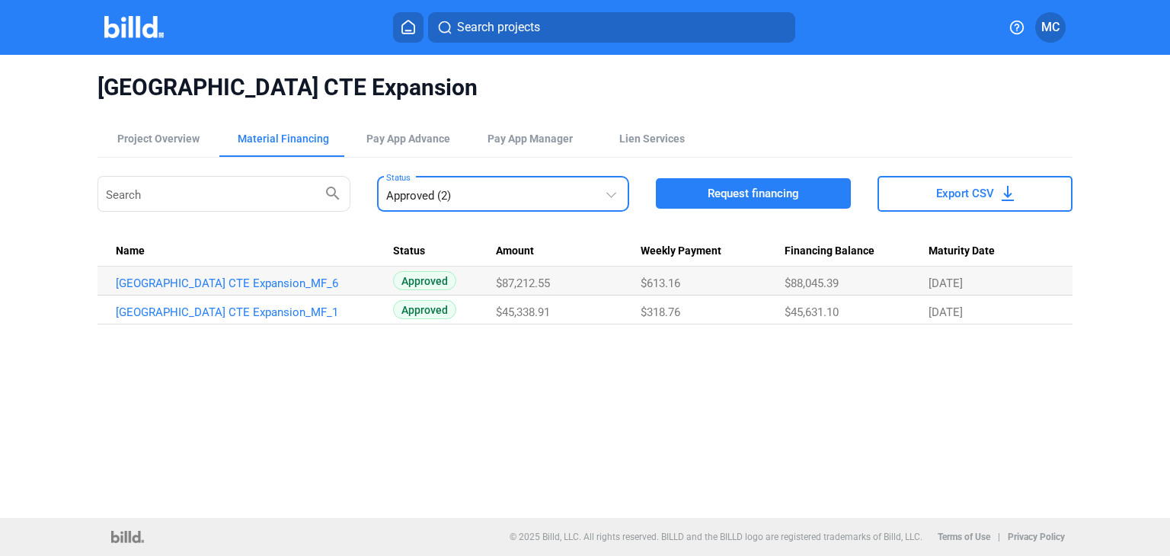
click at [492, 190] on div "Approved (2)" at bounding box center [495, 192] width 219 height 21
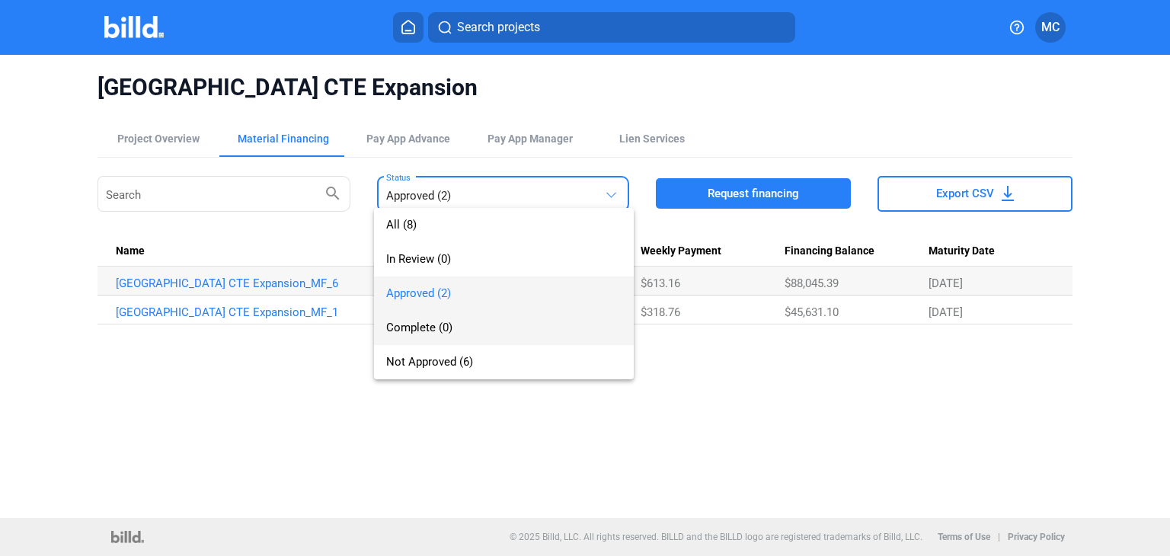
click at [474, 325] on span "Complete (0)" at bounding box center [504, 328] width 236 height 34
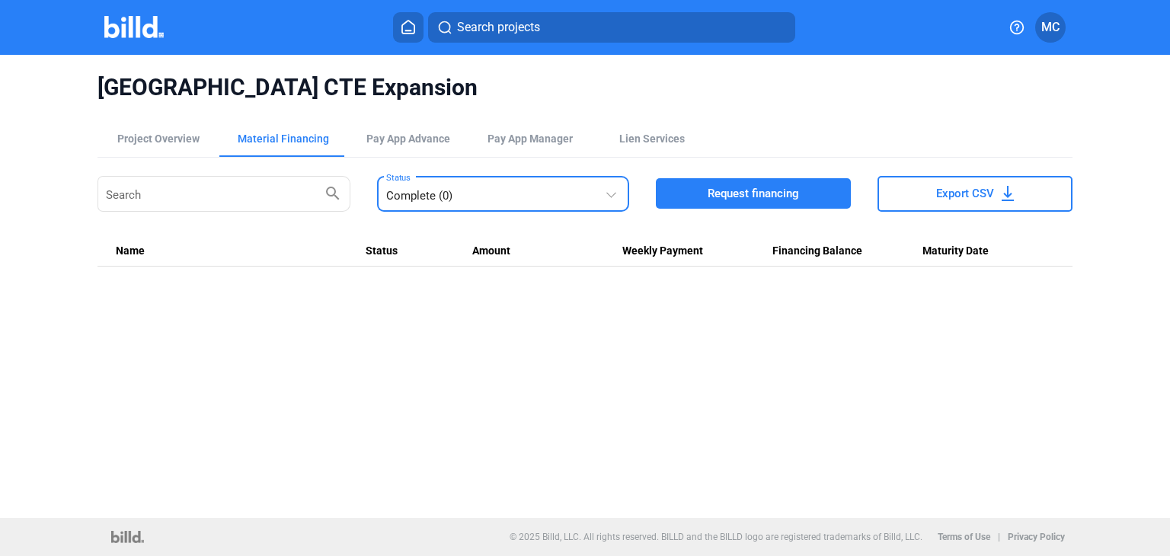
click at [439, 201] on mat-select-trigger "Complete (0)" at bounding box center [419, 196] width 66 height 14
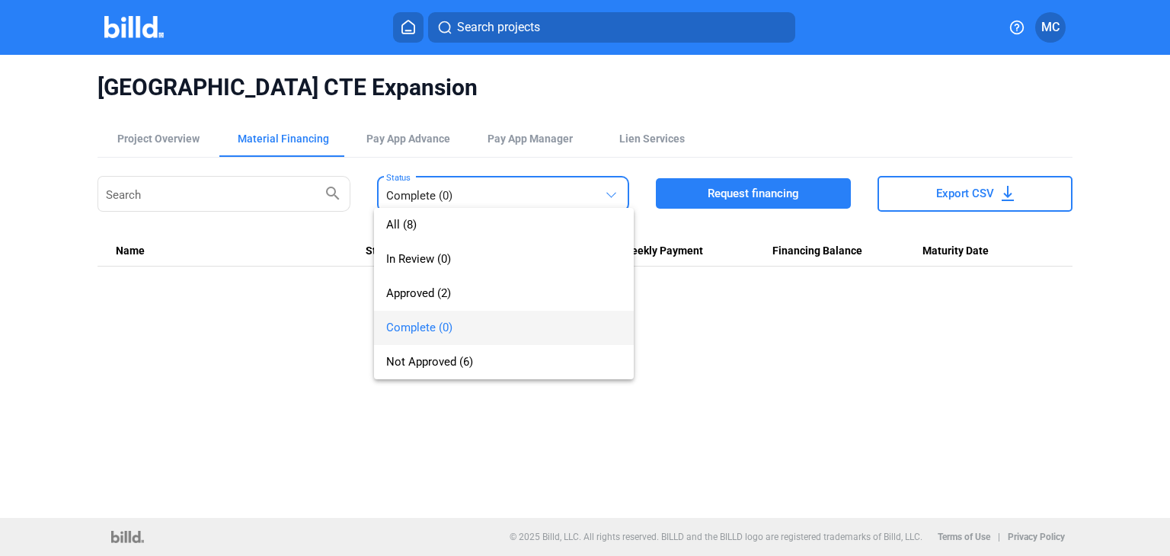
click at [178, 138] on div at bounding box center [585, 278] width 1170 height 556
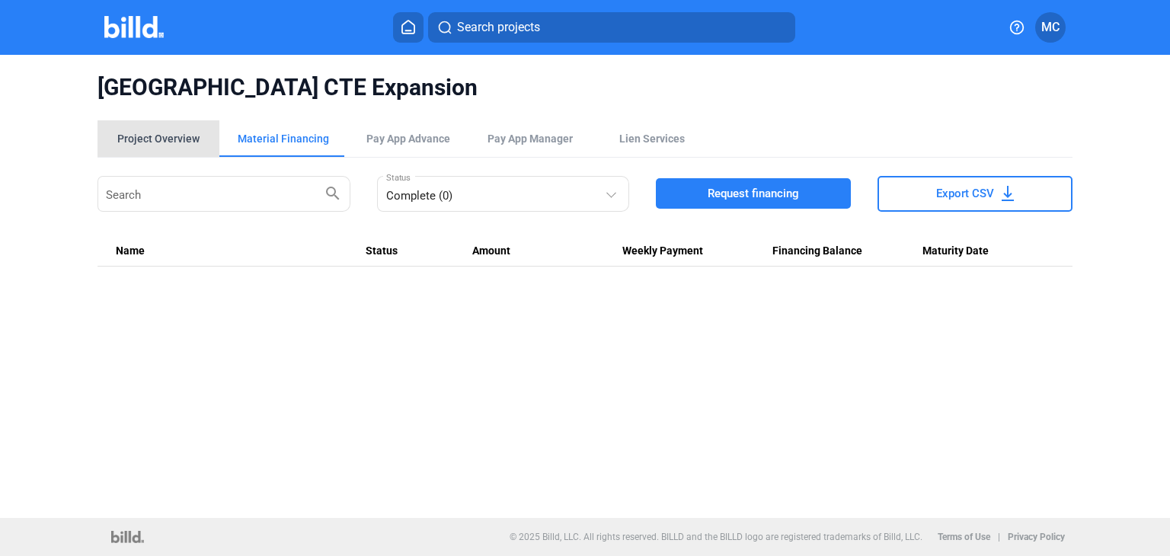
click at [178, 138] on div "Project Overview" at bounding box center [158, 138] width 82 height 15
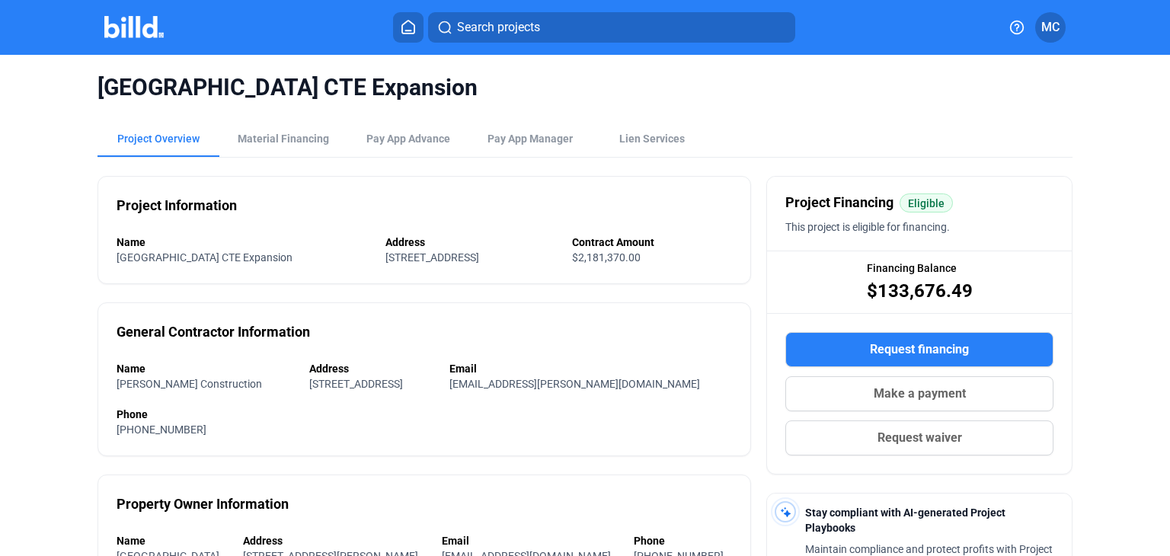
click at [1051, 27] on span "MC" at bounding box center [1050, 27] width 18 height 18
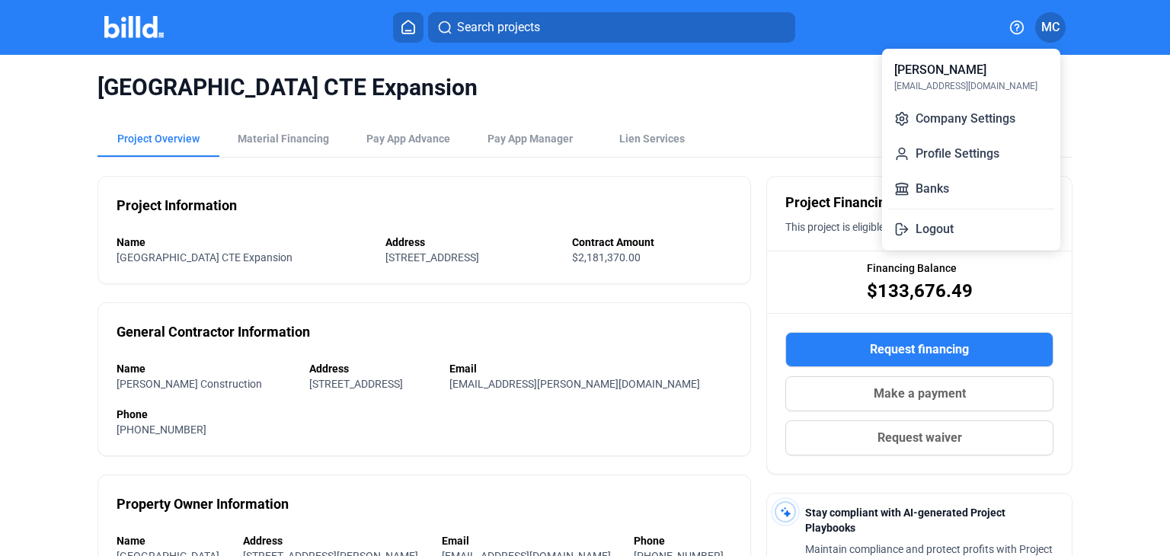
click at [129, 28] on div at bounding box center [585, 278] width 1170 height 556
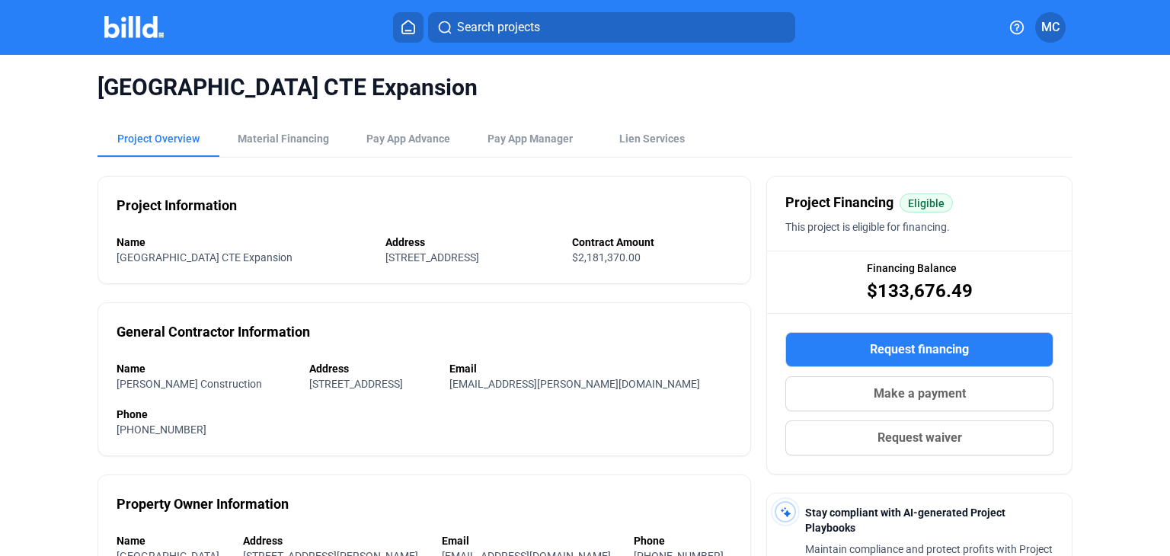
click at [129, 28] on img at bounding box center [134, 27] width 60 height 22
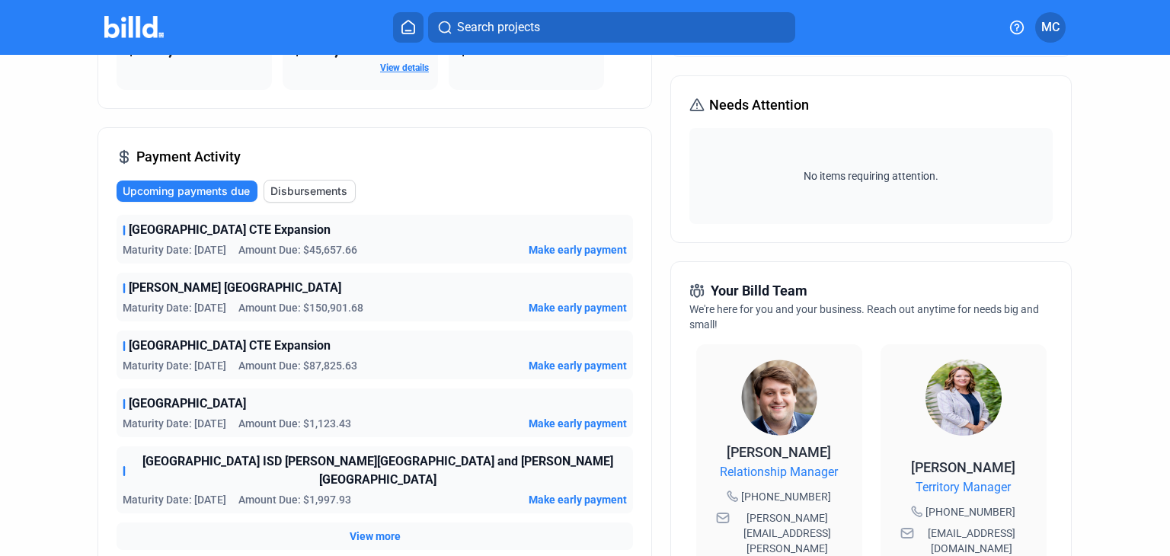
scroll to position [228, 0]
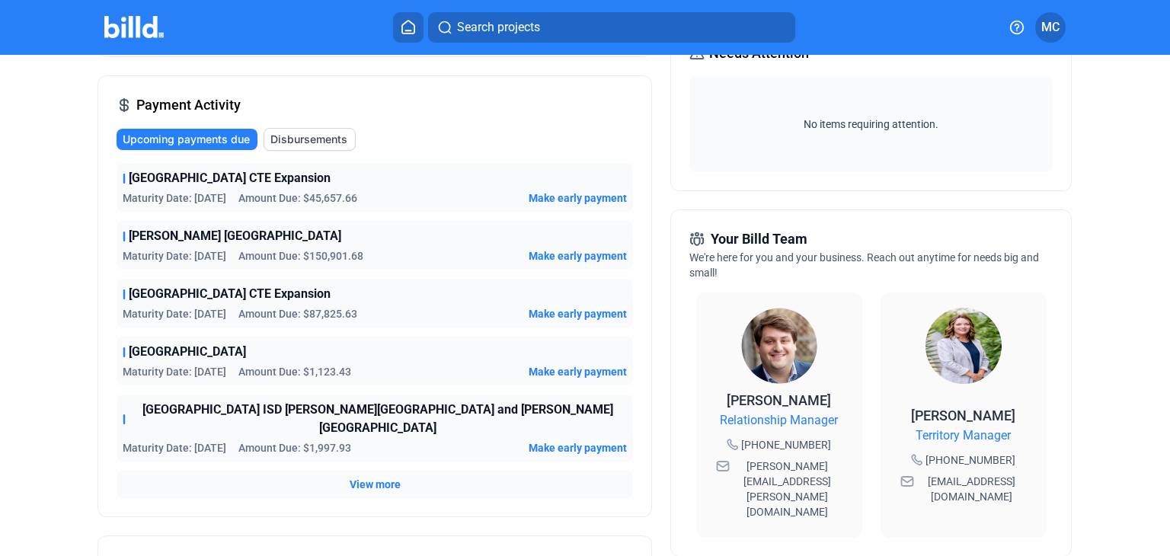
click at [380, 477] on span "View more" at bounding box center [375, 484] width 51 height 15
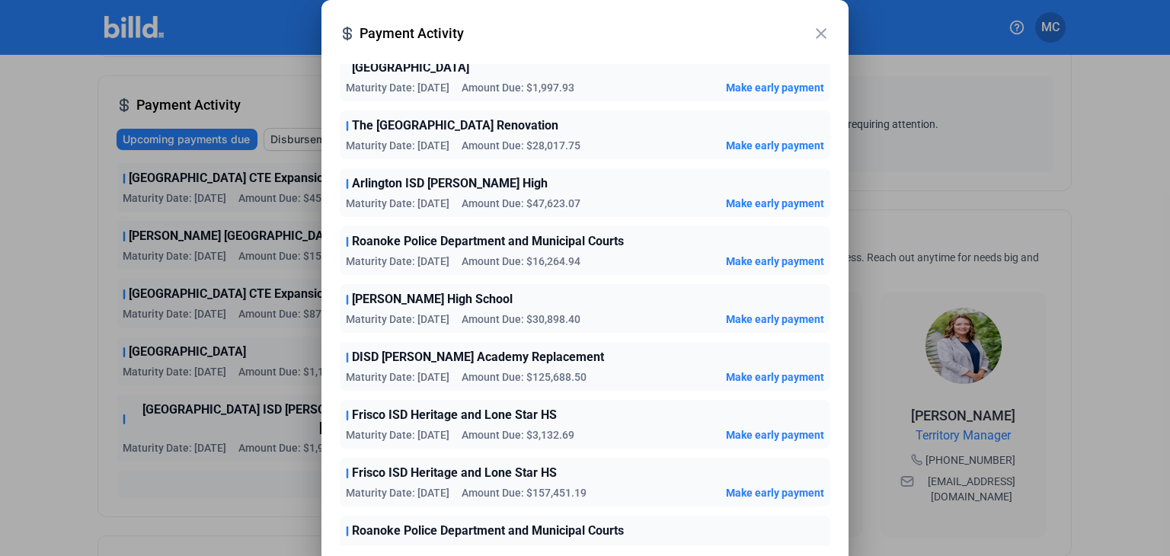
scroll to position [0, 0]
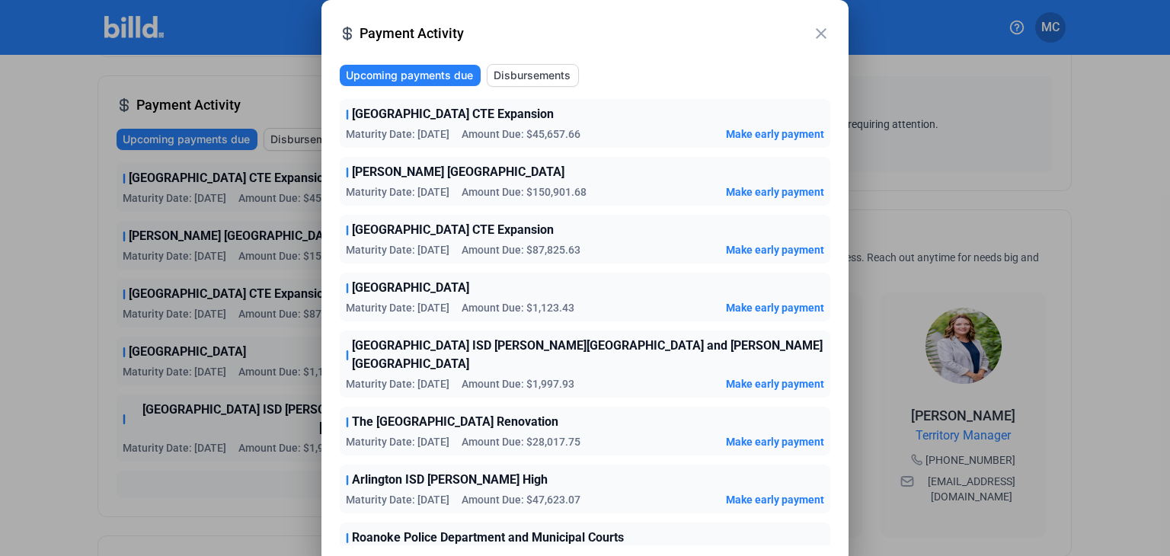
click at [562, 76] on span "Disbursements" at bounding box center [531, 75] width 77 height 15
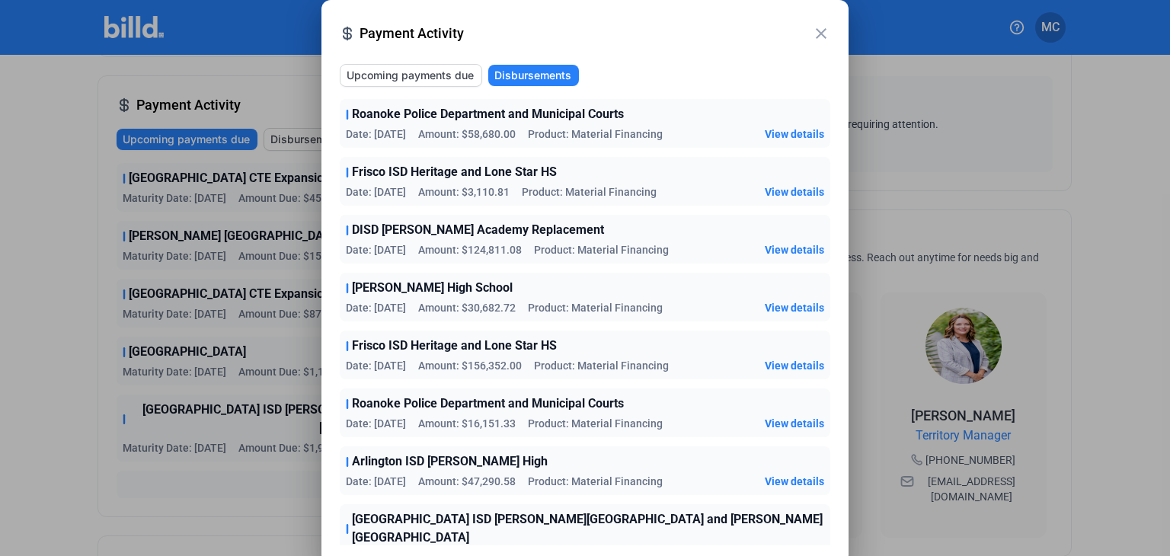
click at [429, 75] on span "Upcoming payments due" at bounding box center [409, 75] width 127 height 15
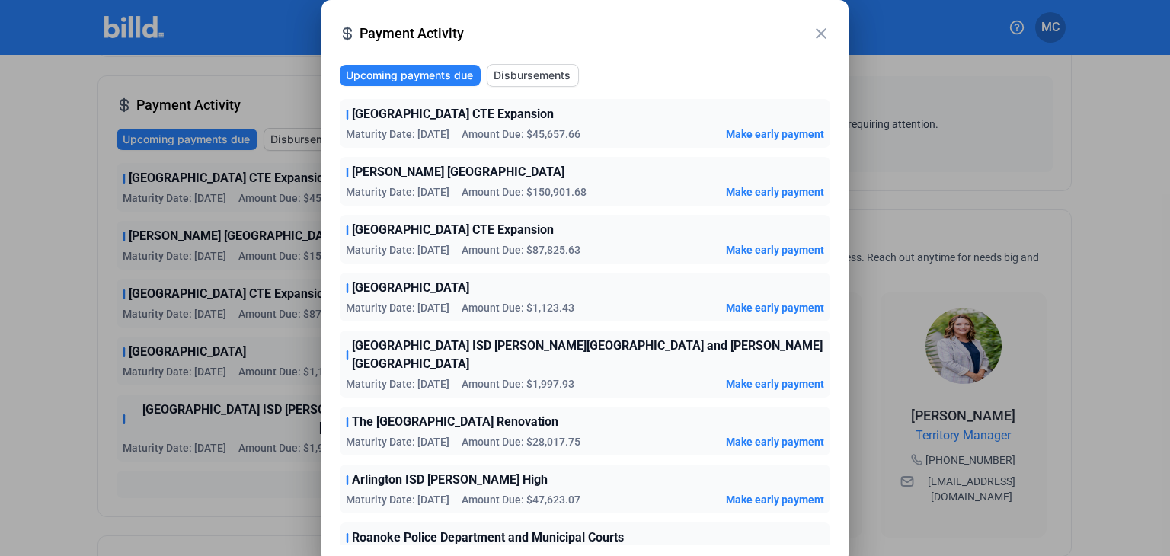
click at [762, 135] on span "Make early payment" at bounding box center [775, 133] width 98 height 15
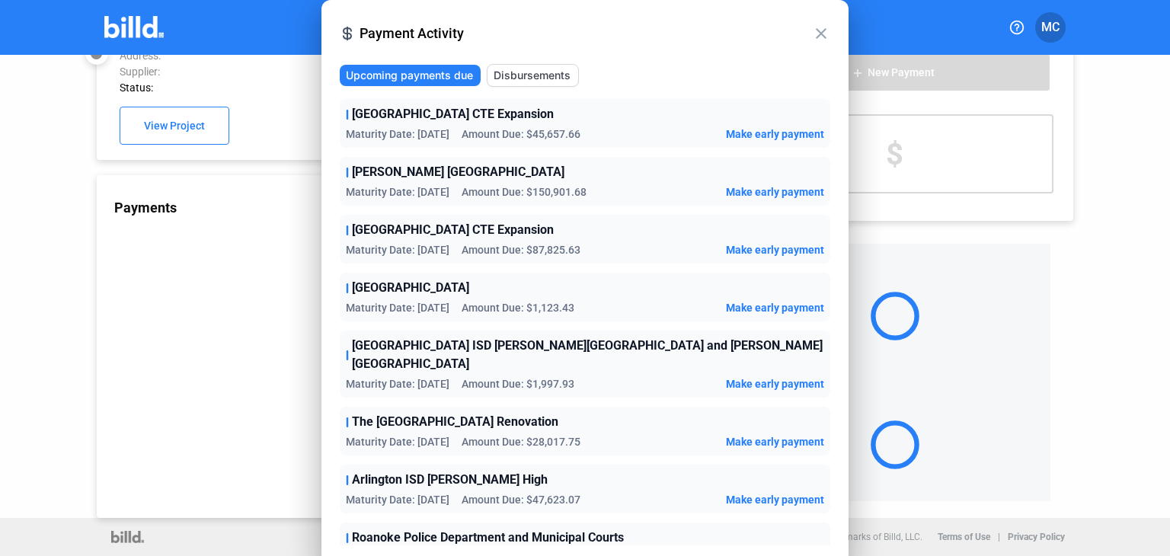
scroll to position [41, 0]
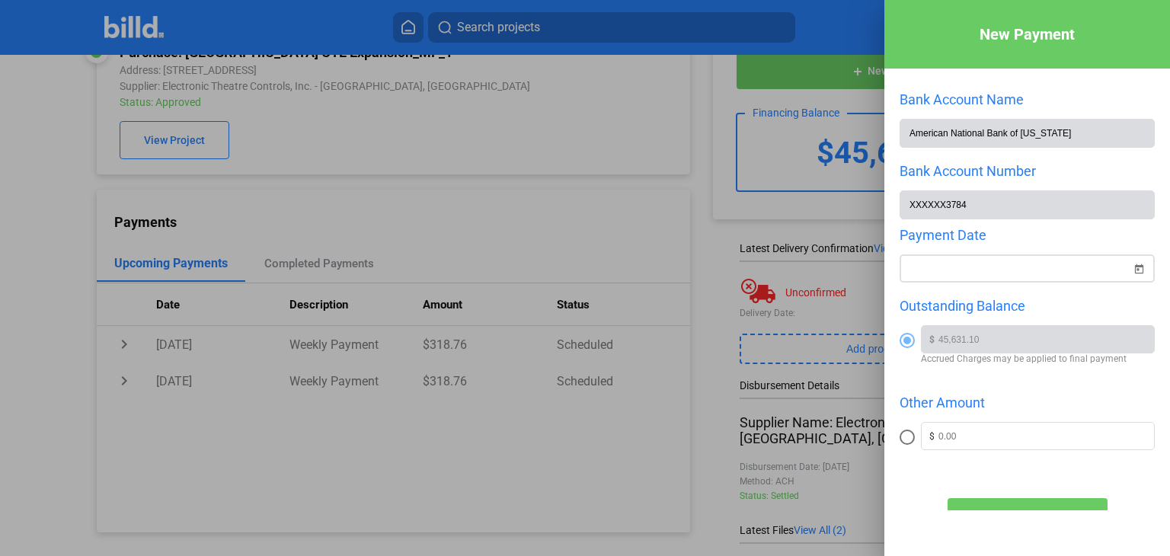
click at [1055, 273] on div "New Payment Bank Account Name American National Bank of Texas Bank Account Numb…" at bounding box center [585, 278] width 1170 height 556
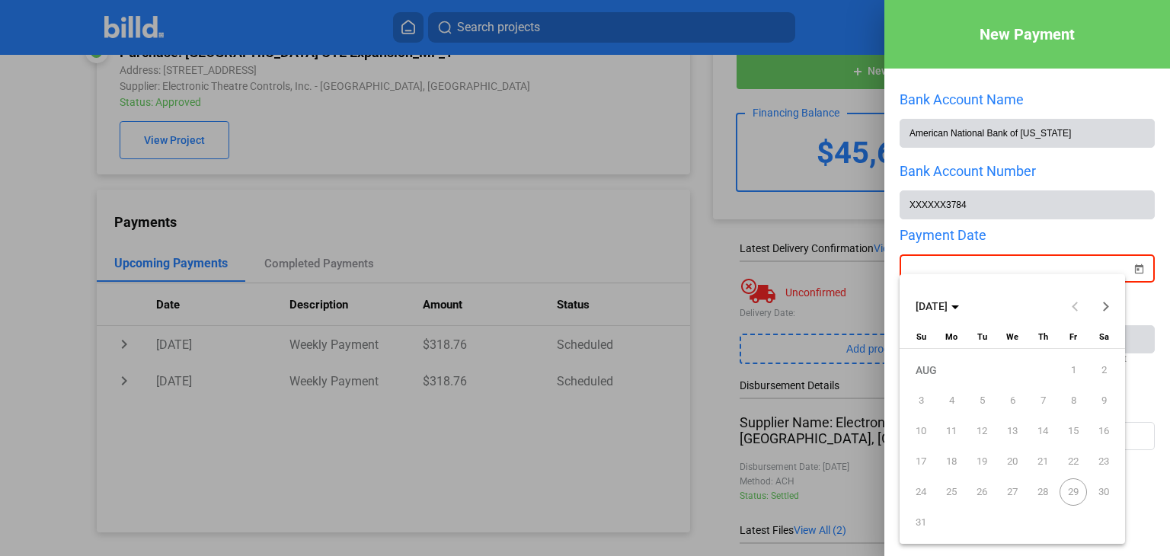
click at [1069, 493] on span "29" at bounding box center [1072, 491] width 27 height 27
click at [1105, 305] on button "Next month" at bounding box center [1105, 306] width 30 height 30
click at [976, 400] on span "2" at bounding box center [981, 400] width 27 height 27
type input "09/02/2025"
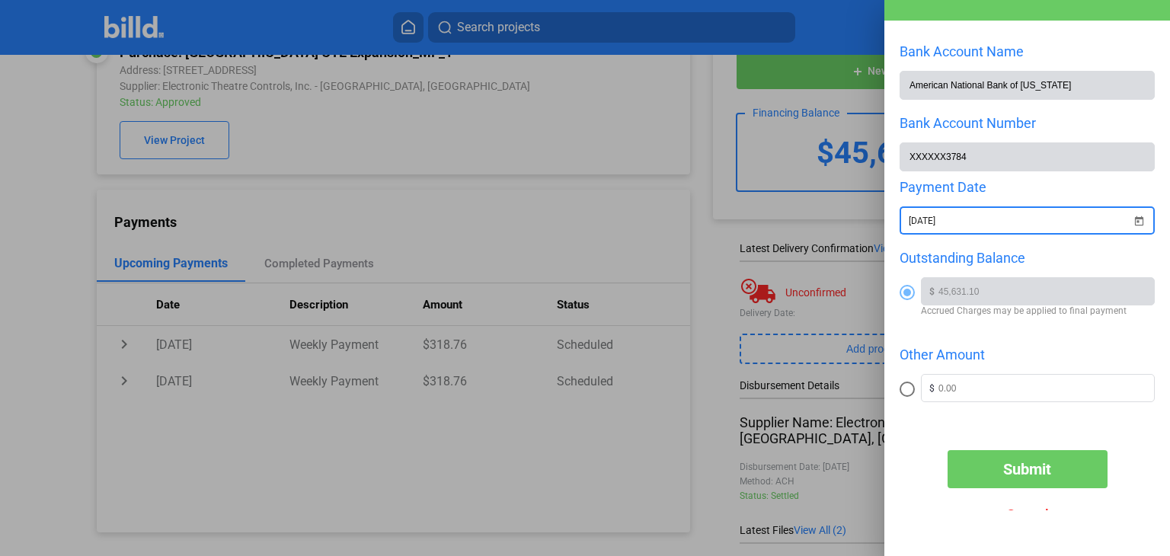
scroll to position [74, 0]
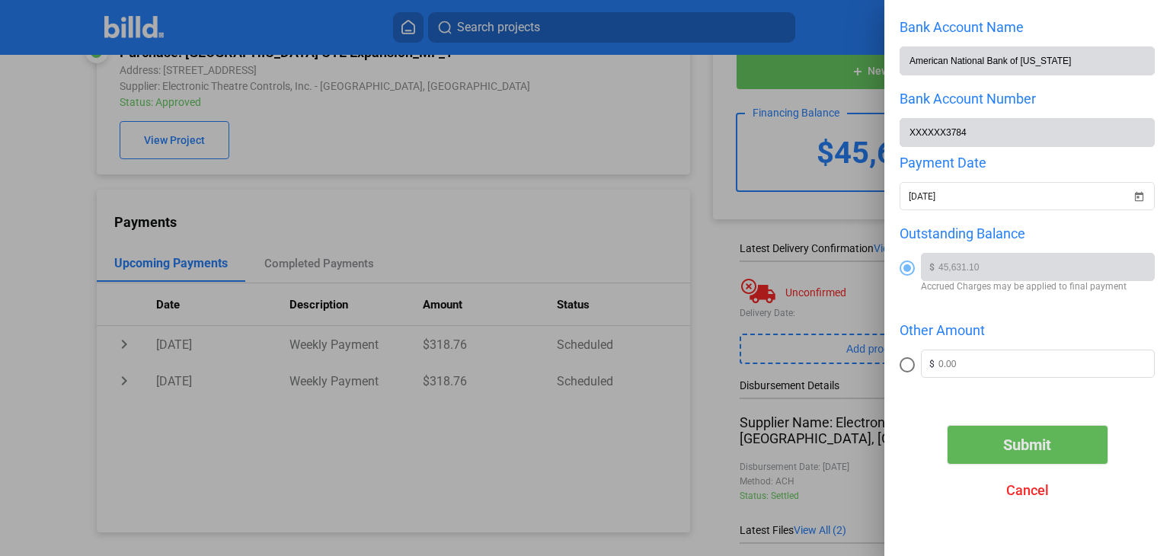
click at [1023, 439] on span "Submit" at bounding box center [1027, 445] width 48 height 18
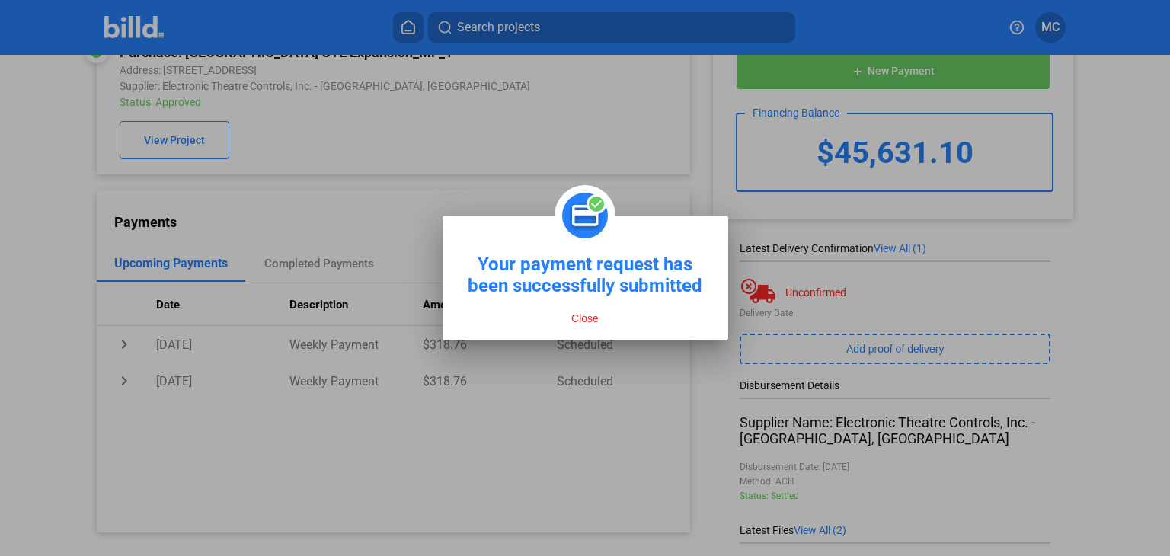
click at [598, 318] on button "Close" at bounding box center [585, 318] width 37 height 14
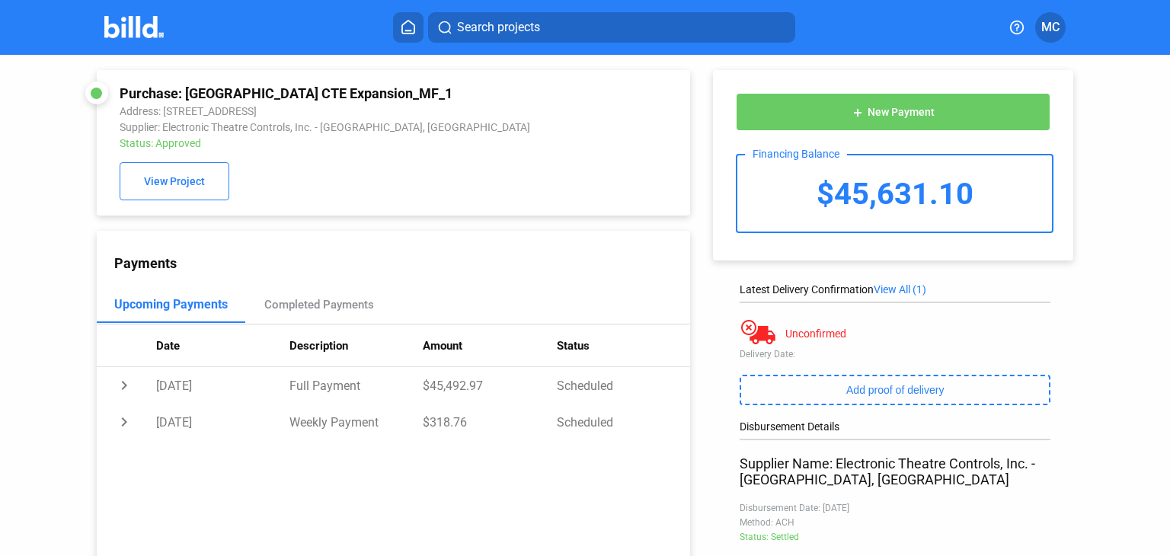
click at [412, 31] on icon at bounding box center [408, 27] width 15 height 14
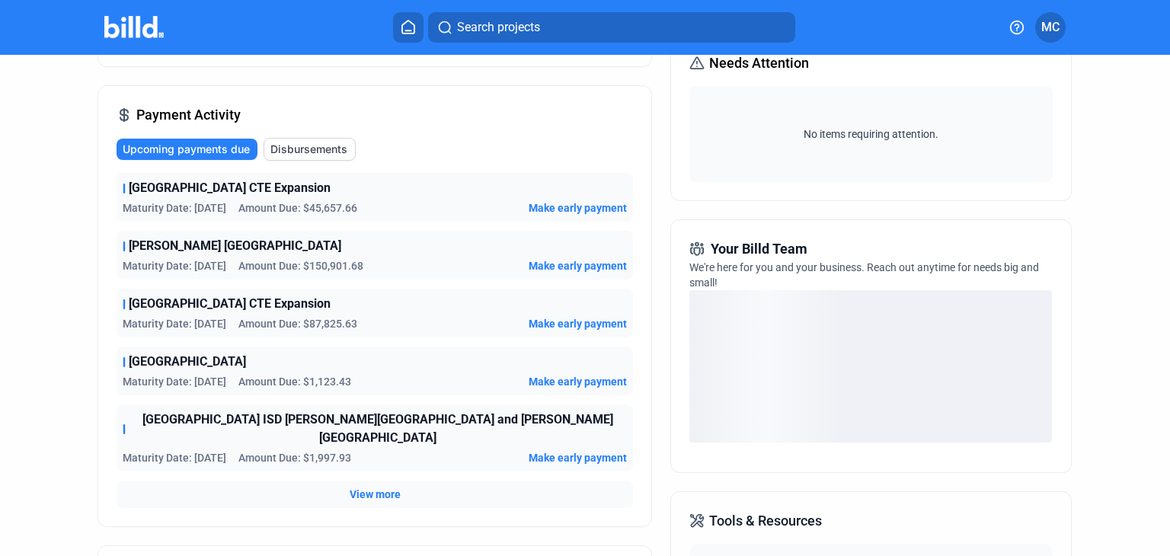
scroll to position [228, 0]
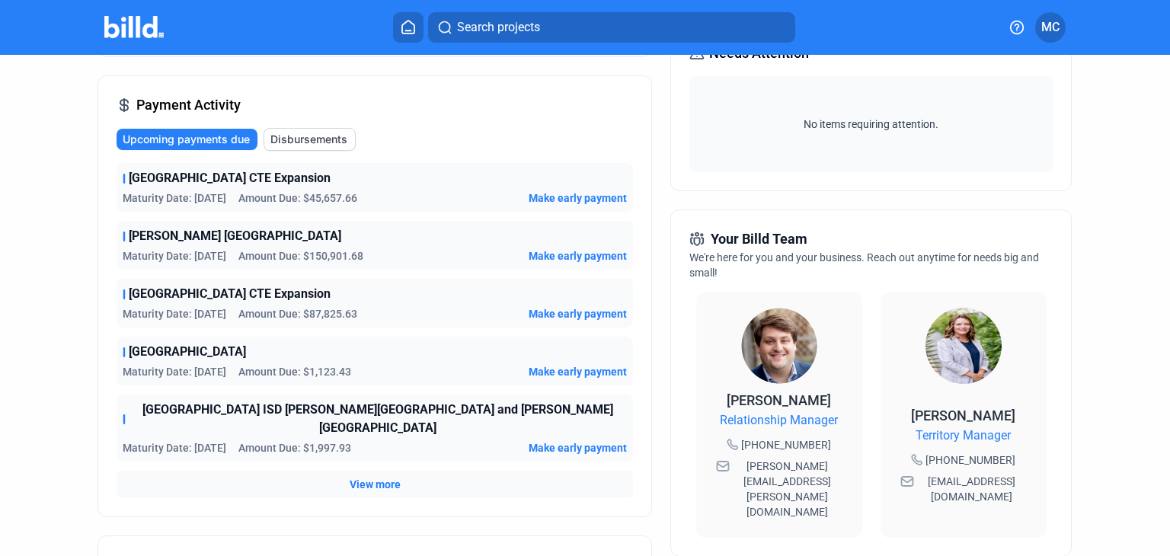
click at [571, 257] on span "Make early payment" at bounding box center [577, 255] width 98 height 15
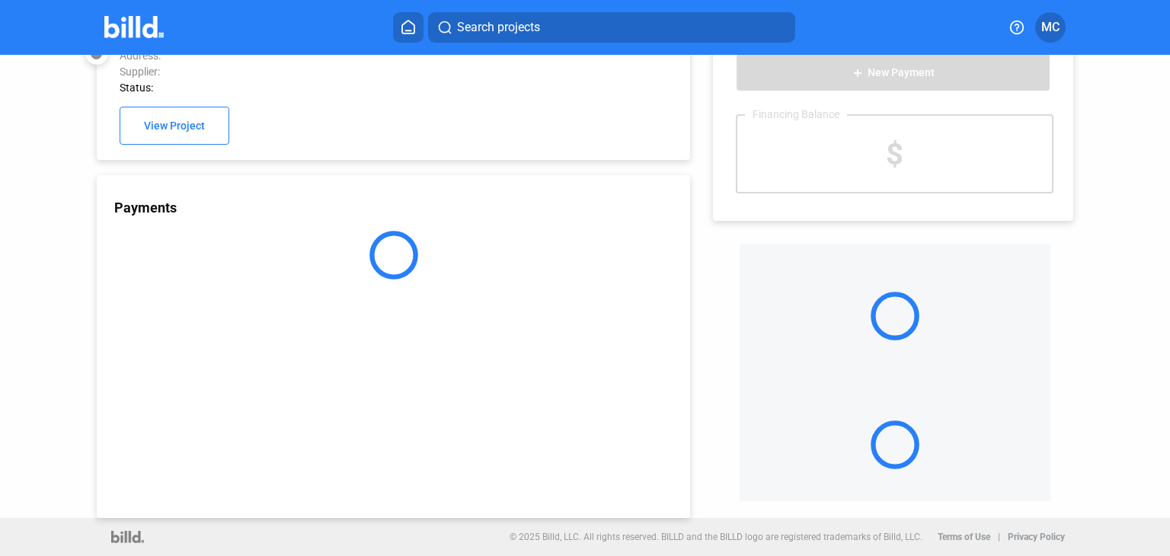
scroll to position [41, 0]
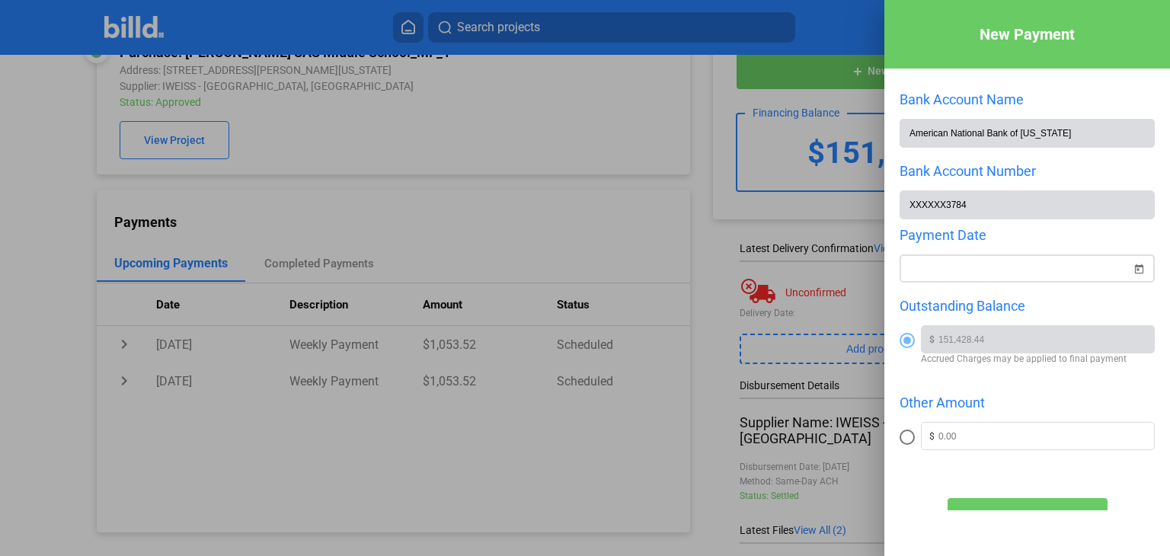
click at [995, 270] on div "New Payment Bank Account Name American National Bank of Texas Bank Account Numb…" at bounding box center [585, 278] width 1170 height 556
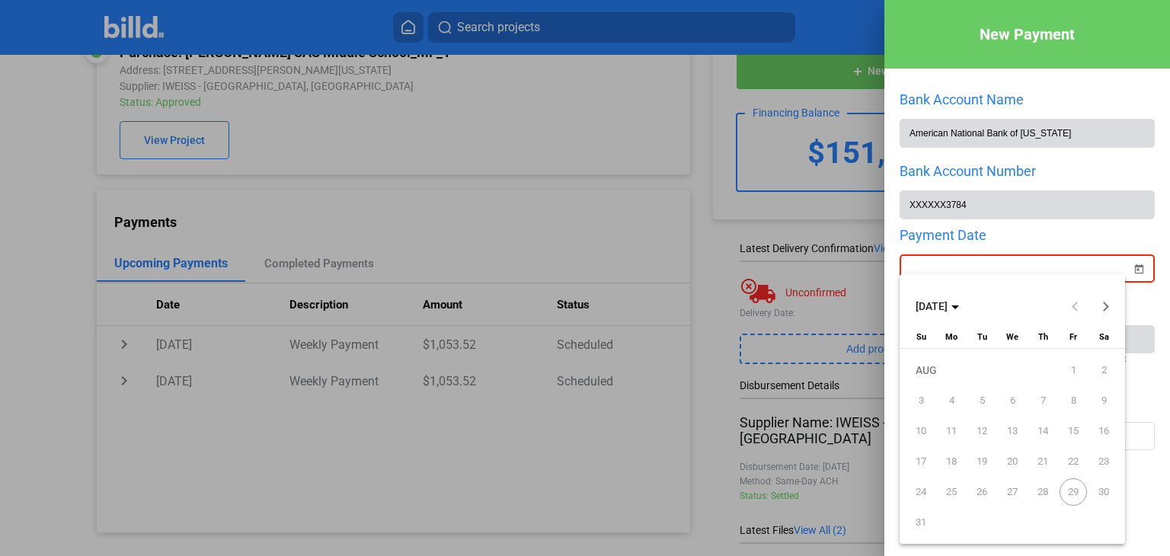
click at [1107, 303] on span "Next month" at bounding box center [1105, 306] width 37 height 37
click at [983, 401] on span "2" at bounding box center [981, 400] width 27 height 27
type input "09/02/2025"
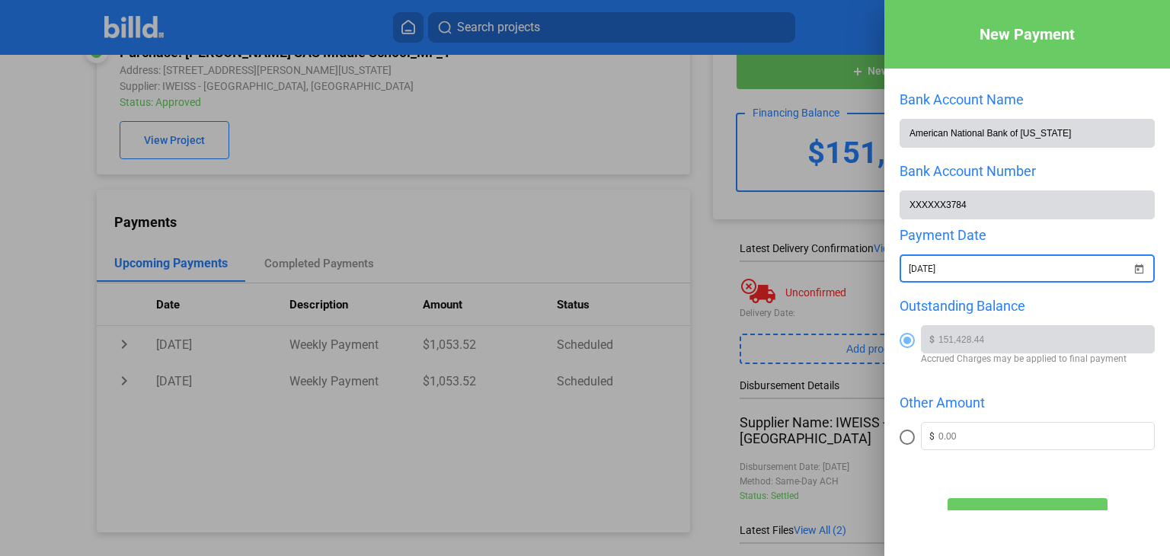
scroll to position [74, 0]
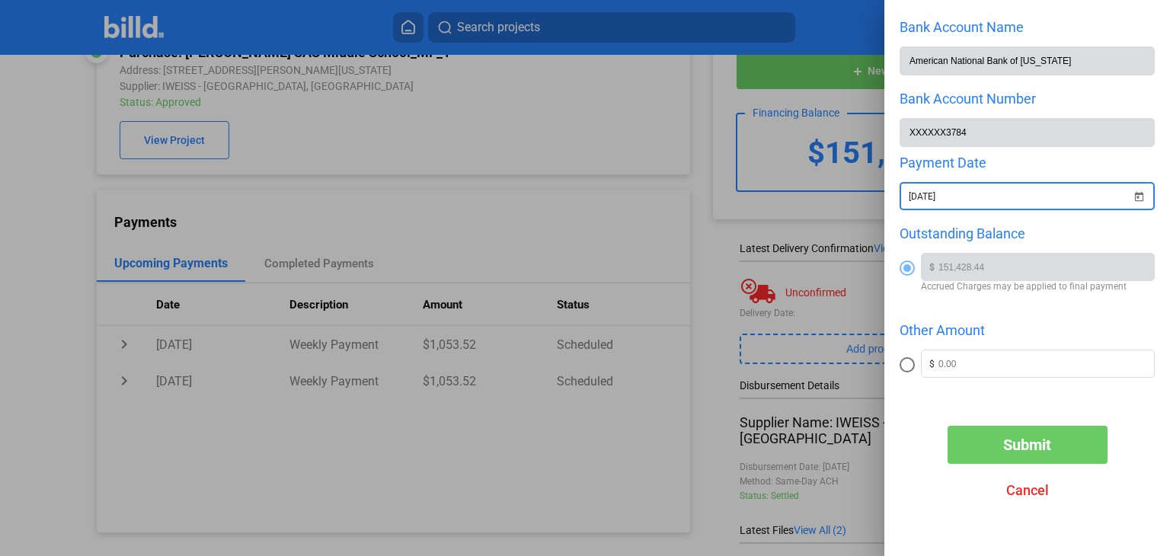
click at [1016, 443] on span "Submit" at bounding box center [1027, 445] width 48 height 18
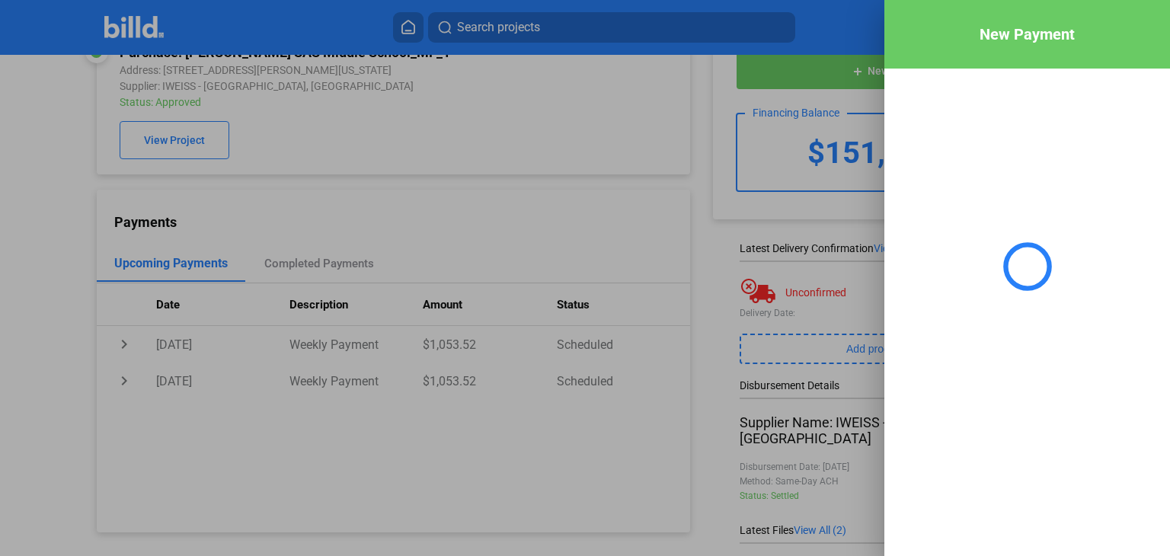
scroll to position [0, 0]
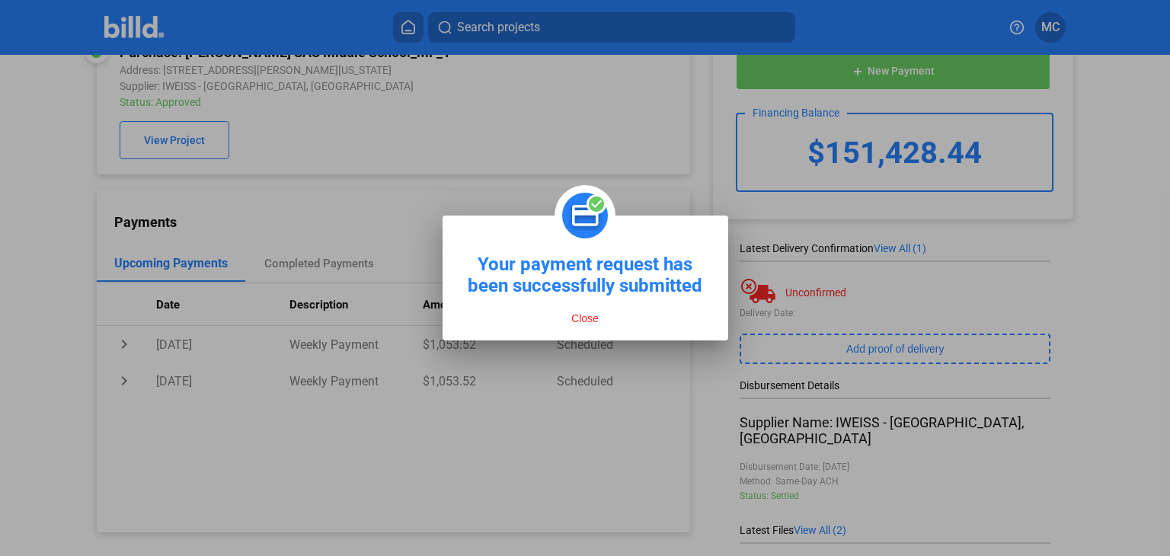
click at [589, 315] on button "Close" at bounding box center [585, 318] width 37 height 14
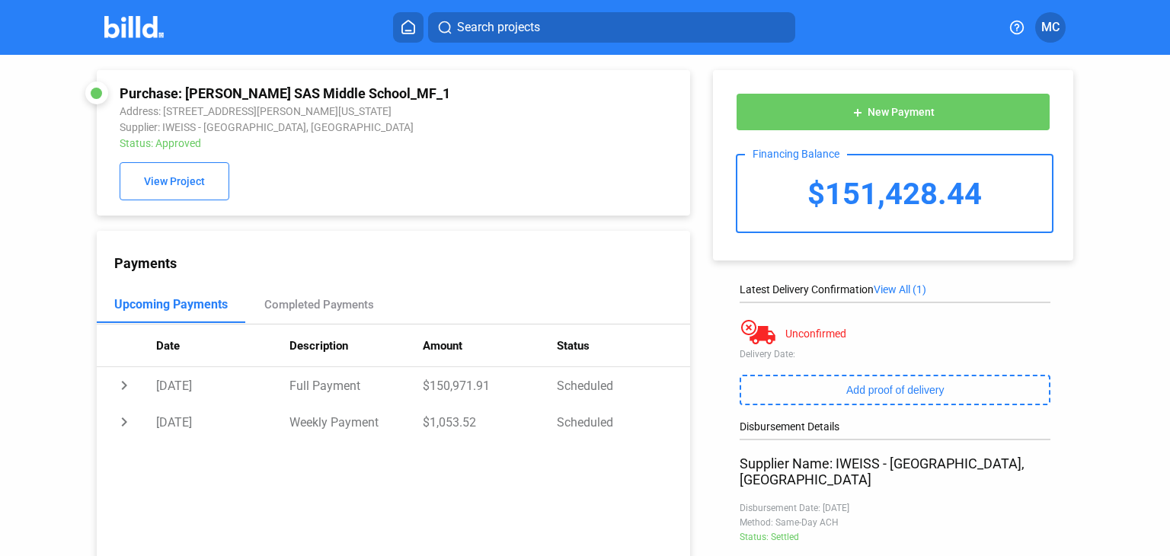
click at [411, 27] on icon at bounding box center [408, 27] width 15 height 14
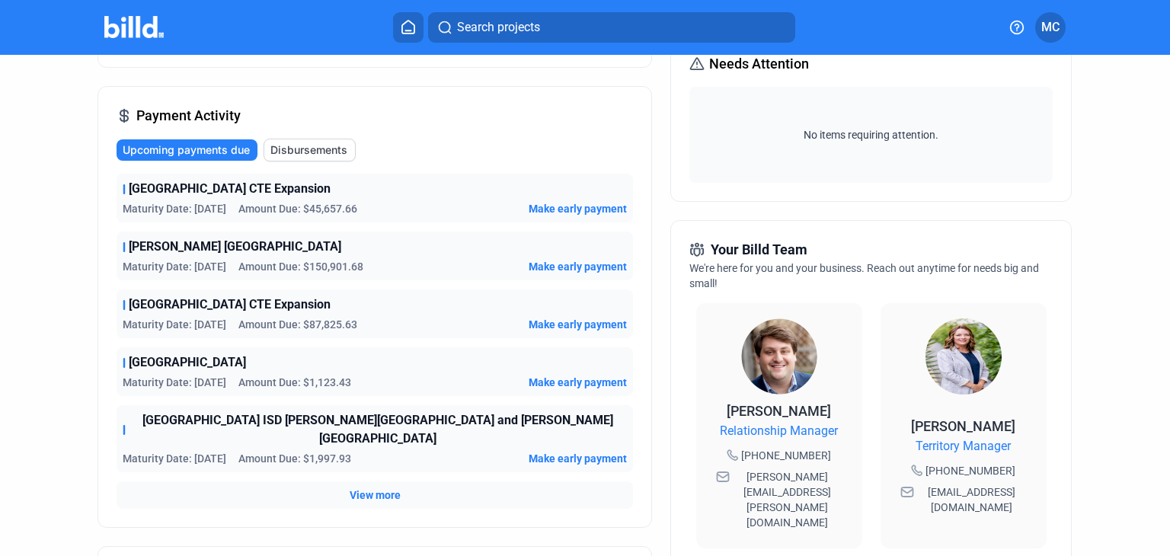
scroll to position [228, 0]
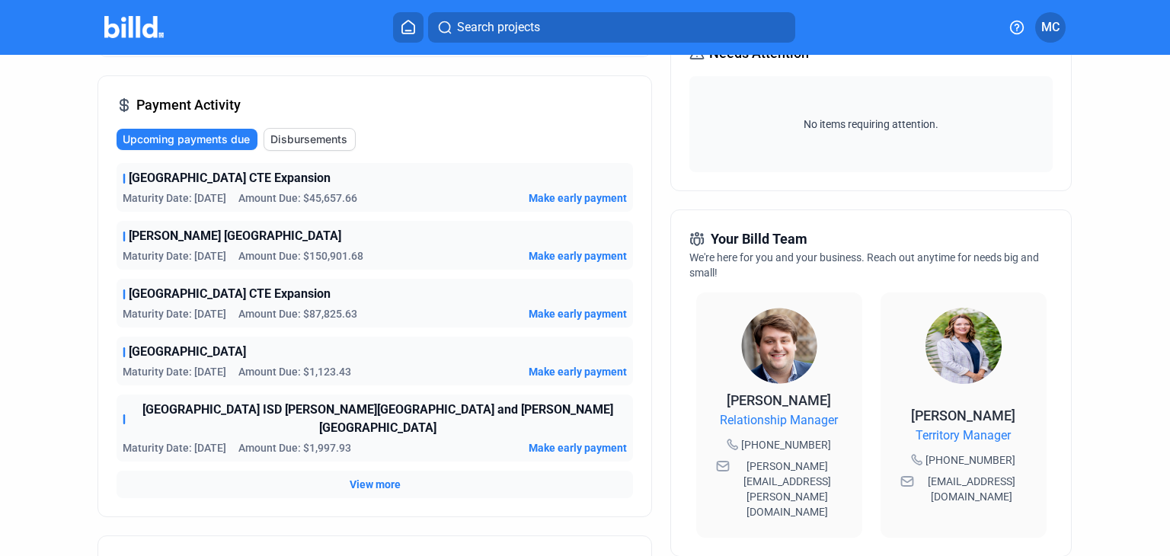
click at [563, 311] on span "Make early payment" at bounding box center [577, 313] width 98 height 15
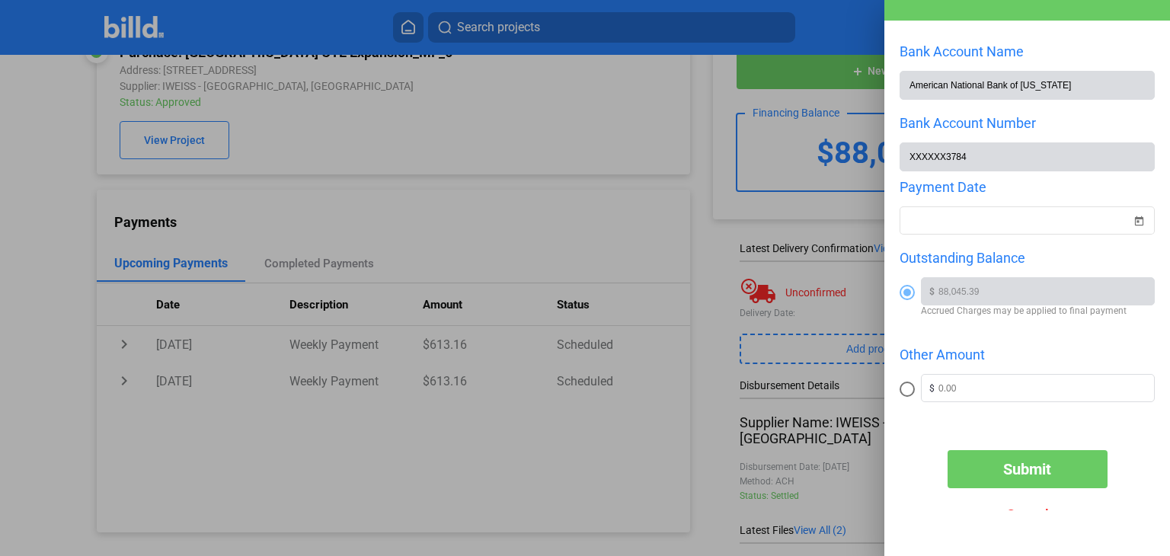
scroll to position [74, 0]
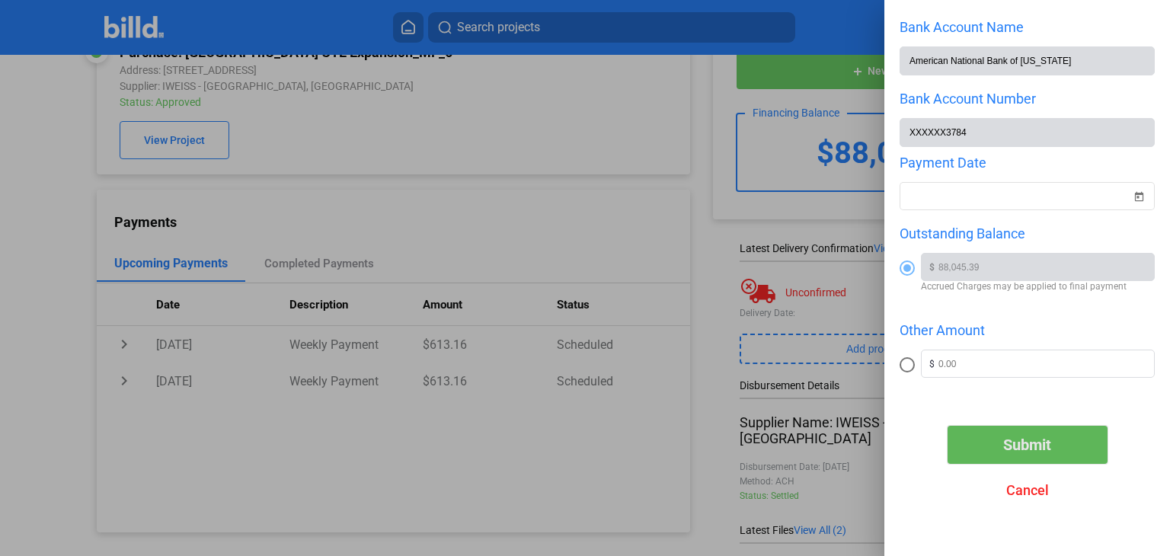
click at [1004, 442] on span "Submit" at bounding box center [1027, 445] width 48 height 18
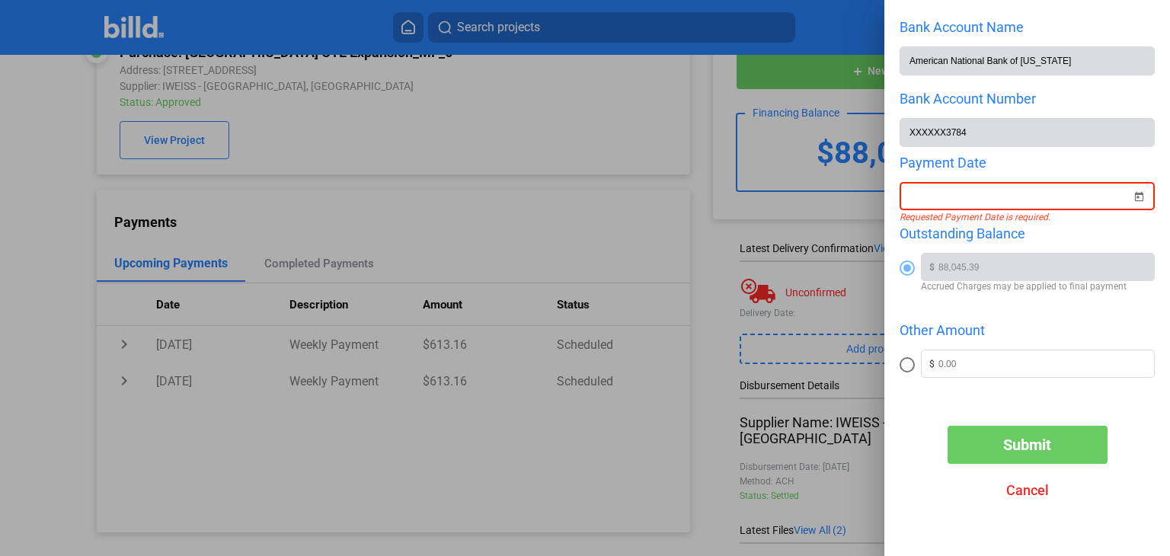
click at [1004, 192] on div "New Payment Bank Account Name American National Bank of Texas Bank Account Numb…" at bounding box center [585, 278] width 1170 height 556
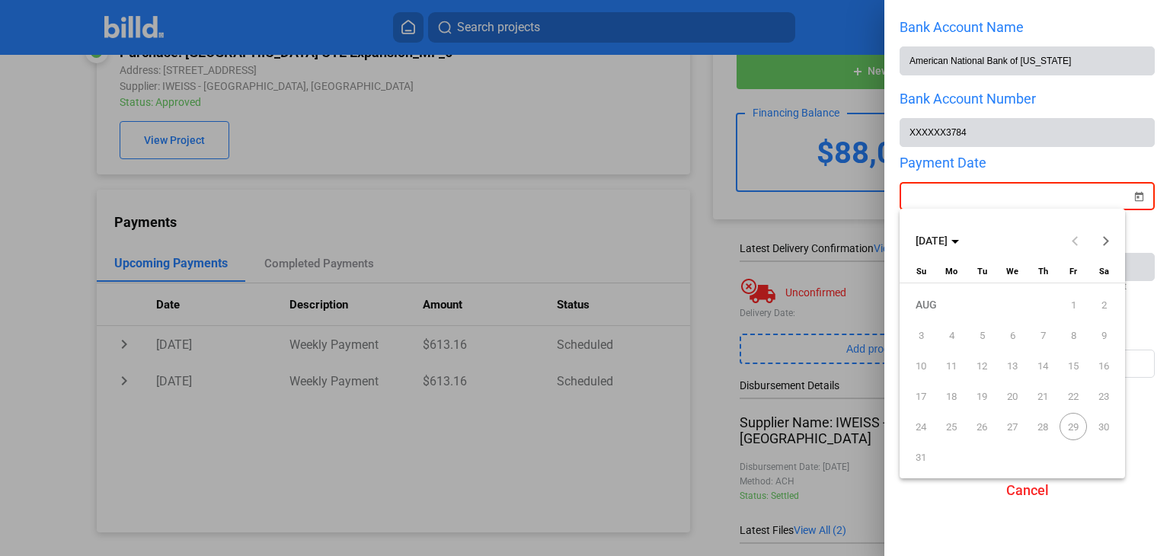
click at [1103, 239] on button "Next month" at bounding box center [1105, 240] width 30 height 30
click at [984, 333] on span "2" at bounding box center [981, 334] width 27 height 27
type input "09/02/2025"
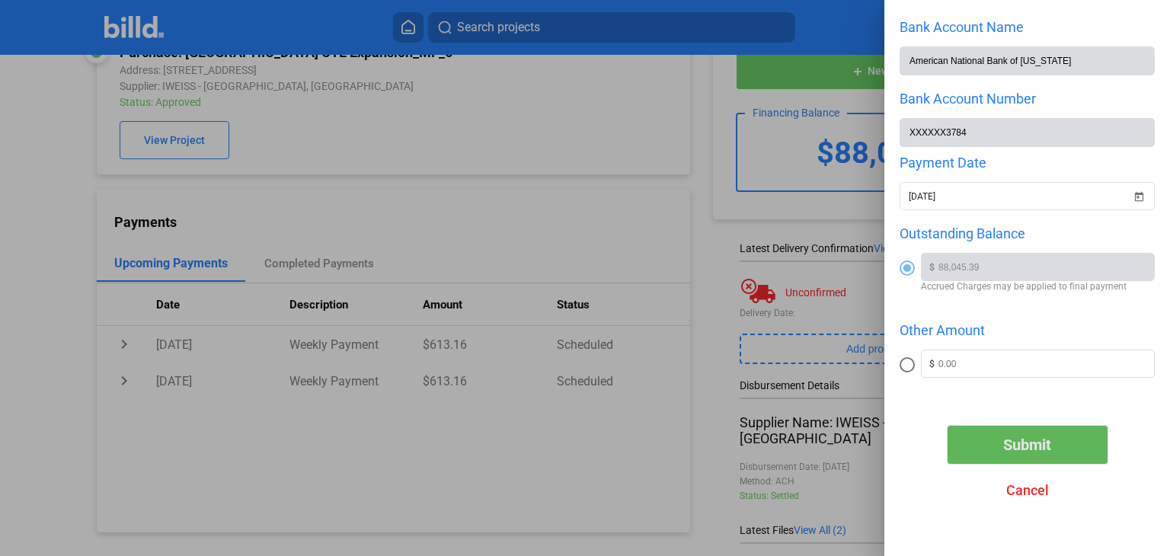
click at [1014, 440] on span "Submit" at bounding box center [1027, 445] width 48 height 18
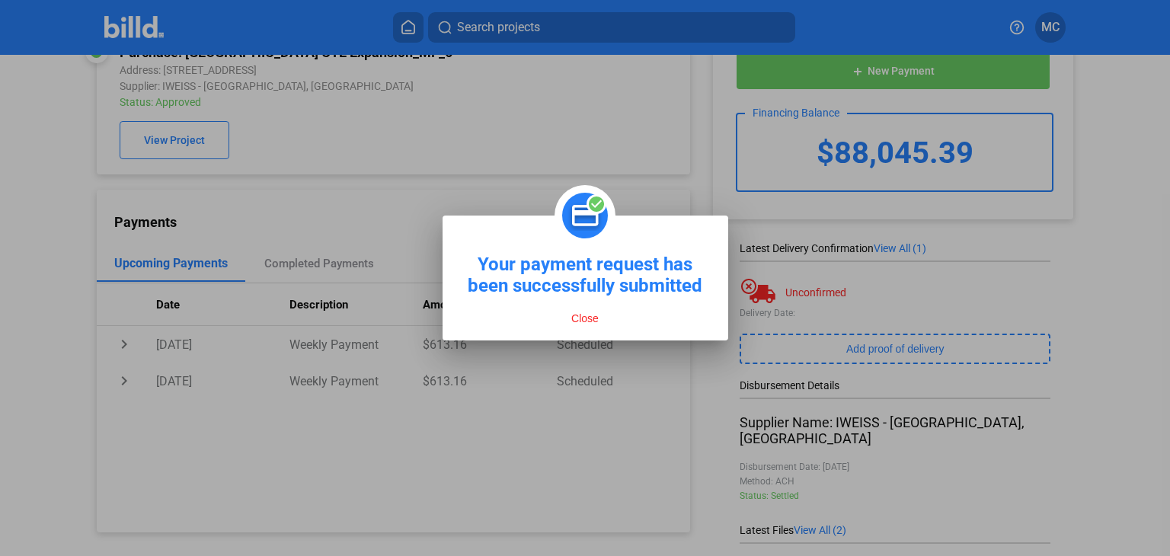
click at [576, 325] on button "Close" at bounding box center [585, 318] width 37 height 14
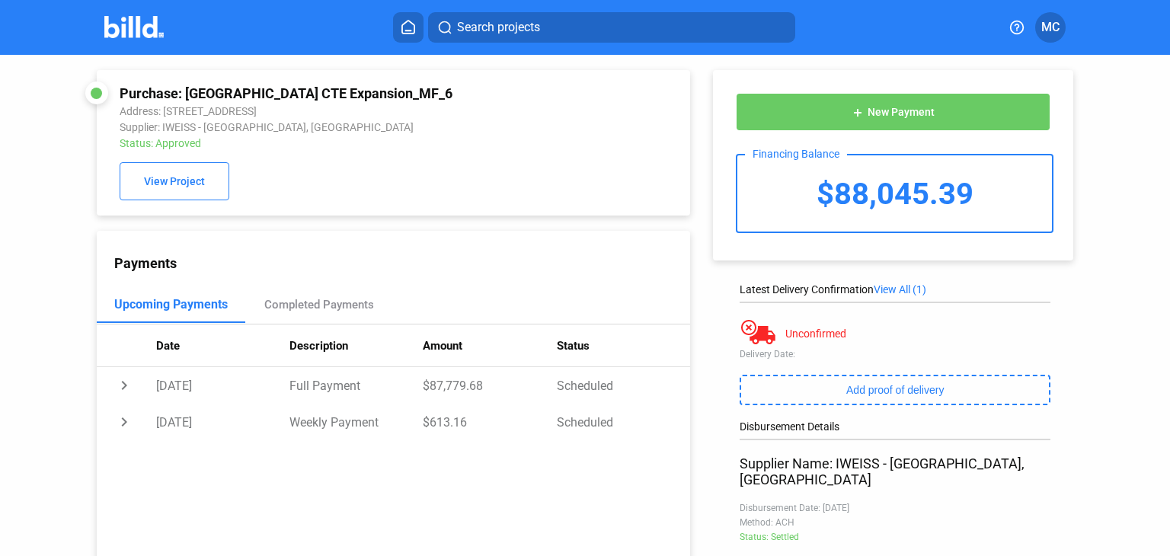
click at [407, 21] on icon at bounding box center [408, 27] width 12 height 13
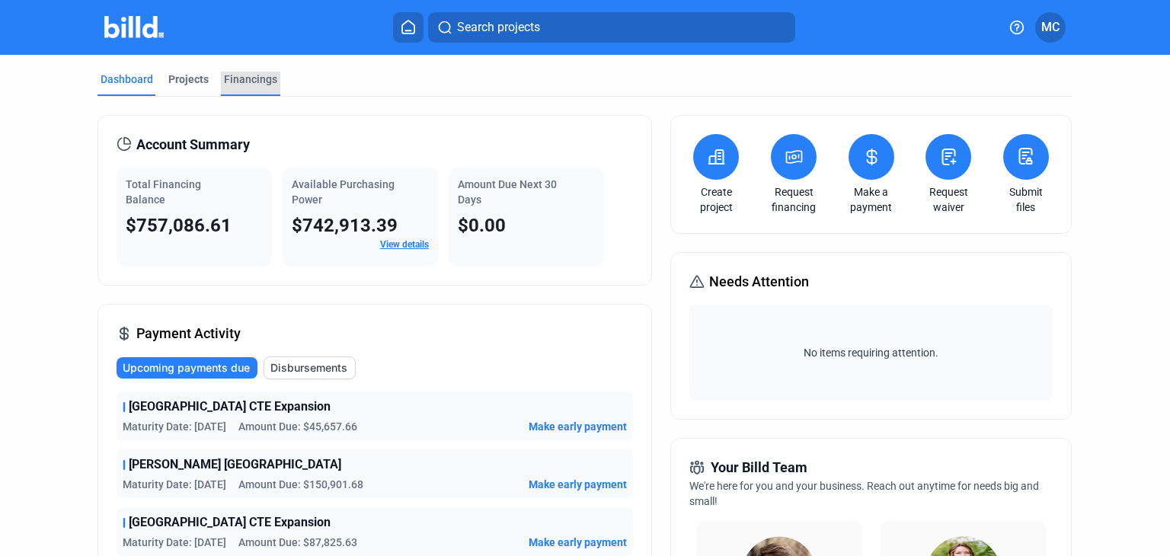
click at [247, 82] on div "Financings" at bounding box center [250, 79] width 53 height 15
